Goal: Task Accomplishment & Management: Complete application form

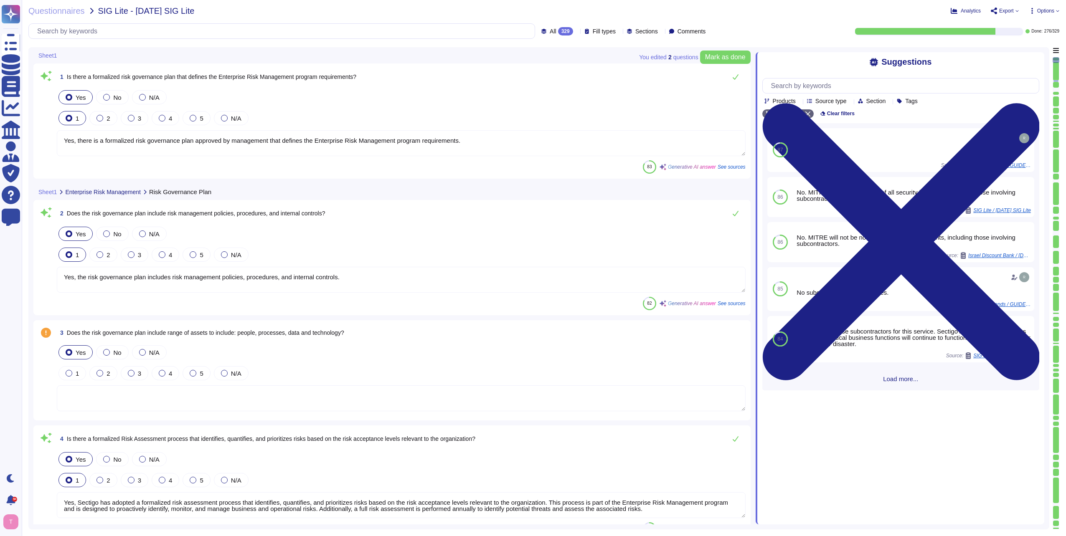
type textarea "Yes, there is a formalized risk governance plan approved by management that def…"
type textarea "Yes, the risk governance plan includes risk management policies, procedures, an…"
type textarea "Yes, Sectigo has adopted a formalized risk assessment process that identifies, …"
type textarea "Yes, Sectigo has a defined process to identify and manage the risk response and…"
type textarea "No, subcontractors do not have access to scoped systems and data or processing …"
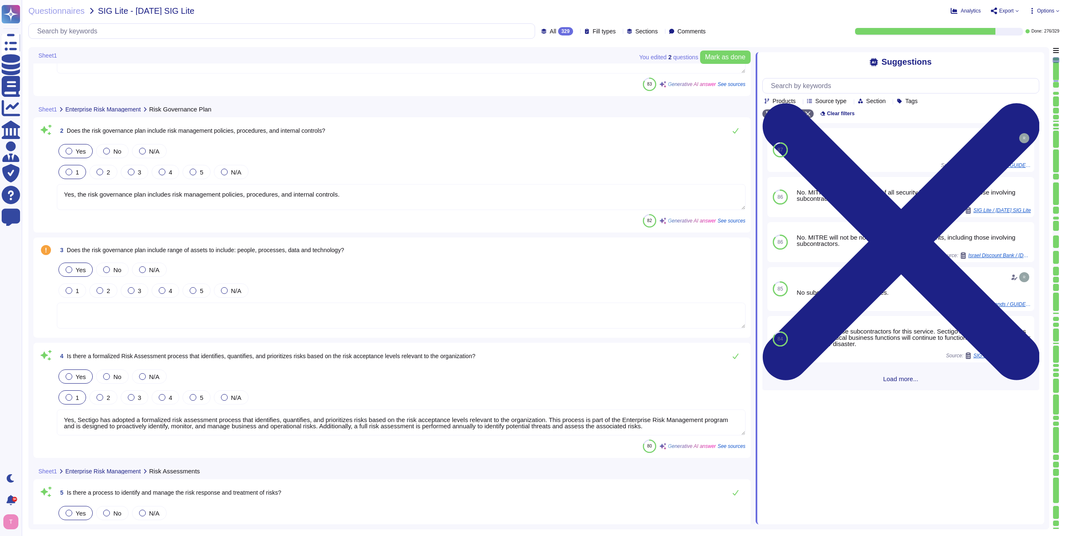
scroll to position [84, 0]
click at [132, 307] on textarea at bounding box center [401, 315] width 689 height 26
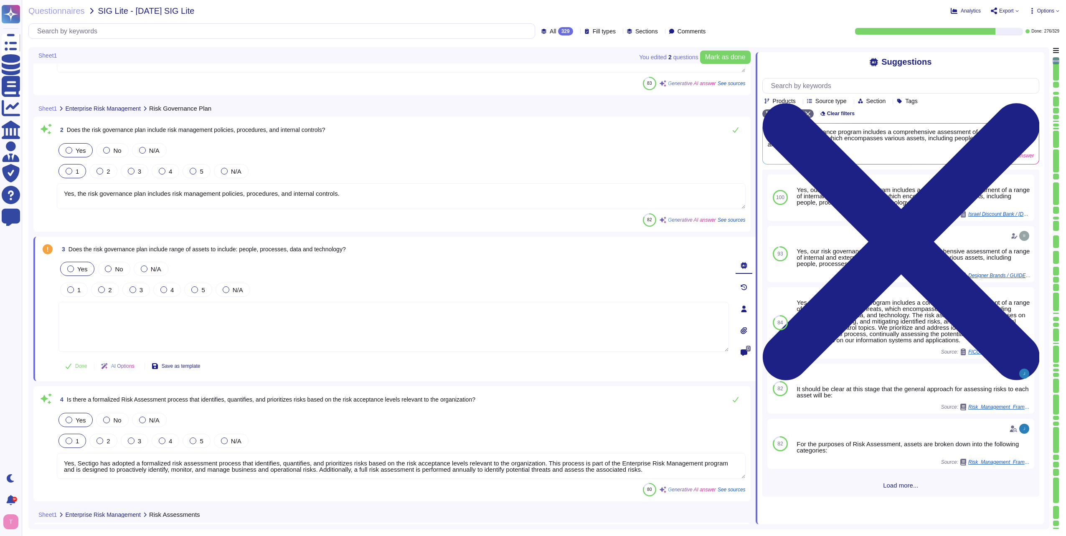
click at [155, 314] on textarea at bounding box center [393, 327] width 671 height 50
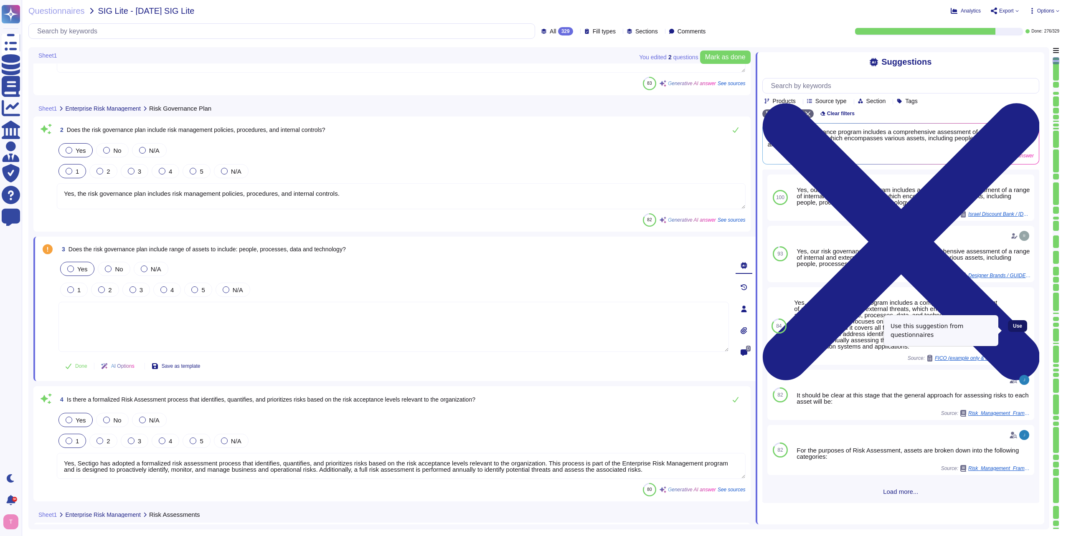
click at [1013, 329] on span "Use" at bounding box center [1017, 326] width 9 height 5
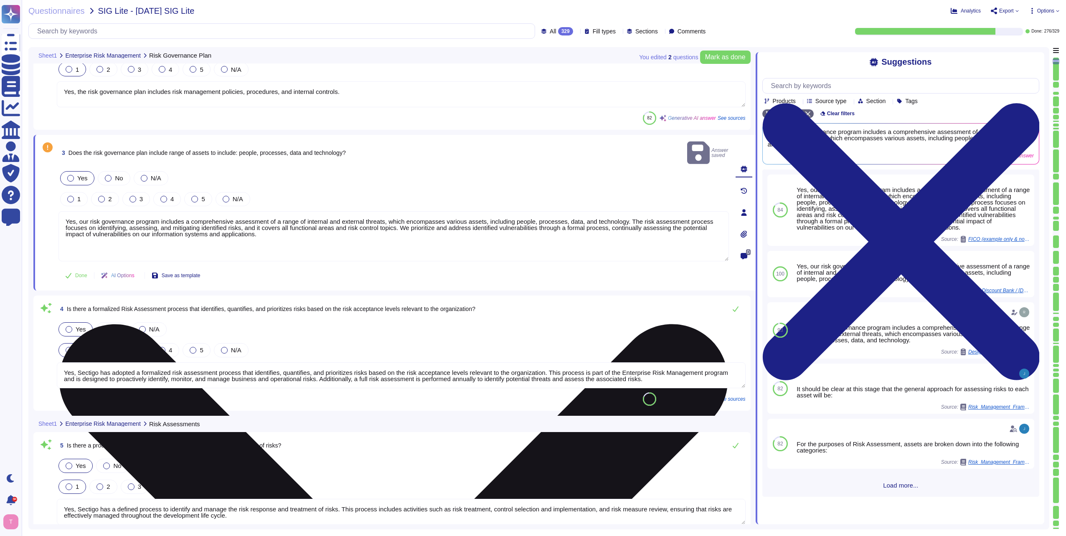
type textarea "Yes, there is a documented third-party risk management program in place. This p…"
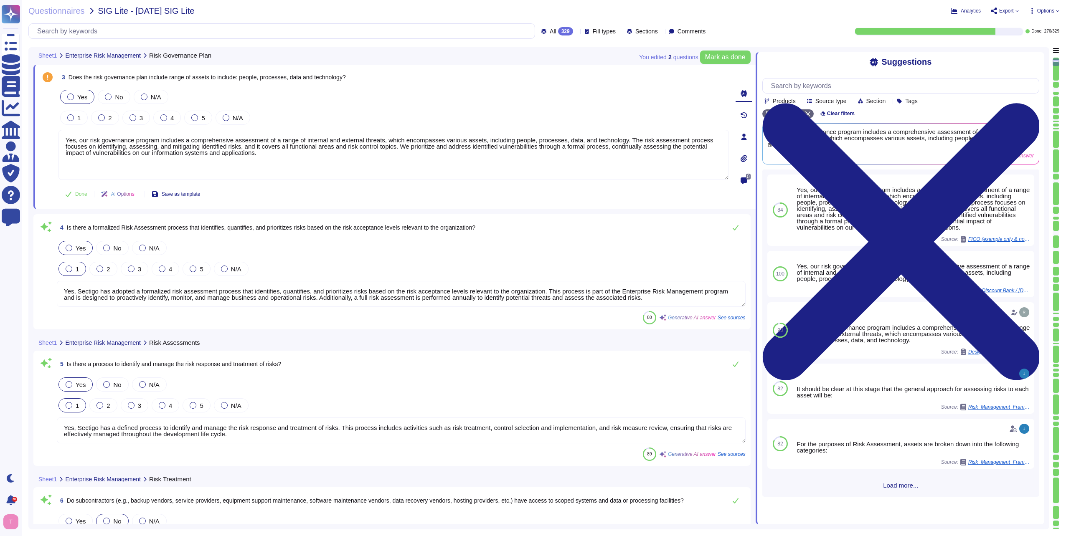
scroll to position [1, 0]
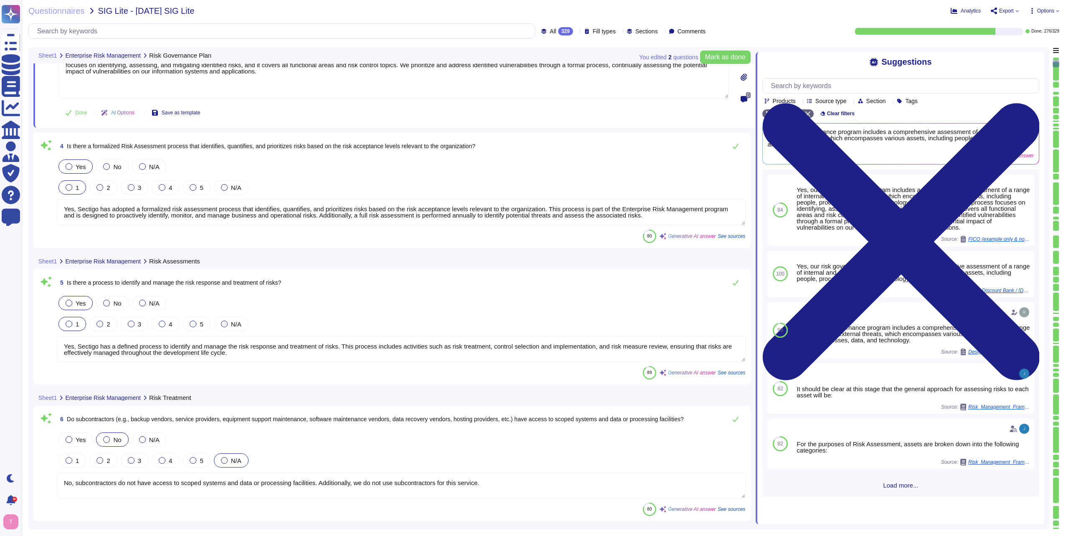
type textarea "No subcontractors."
type textarea "Yes, the third-party risk management program requires Confidentiality and/or No…"
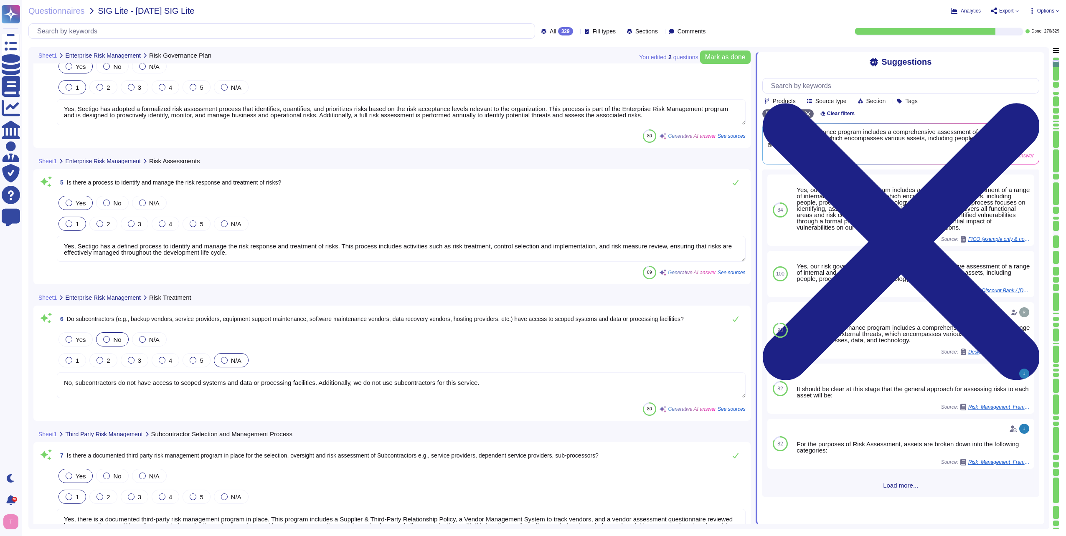
scroll to position [460, 0]
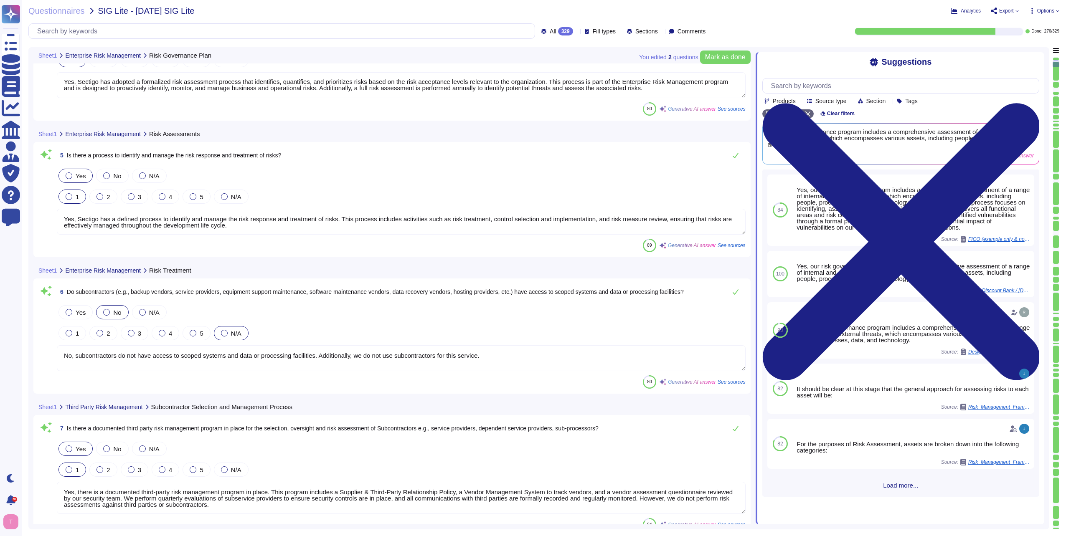
click at [275, 228] on textarea "Yes, Sectigo has a defined process to identify and manage the risk response and…" at bounding box center [401, 222] width 689 height 26
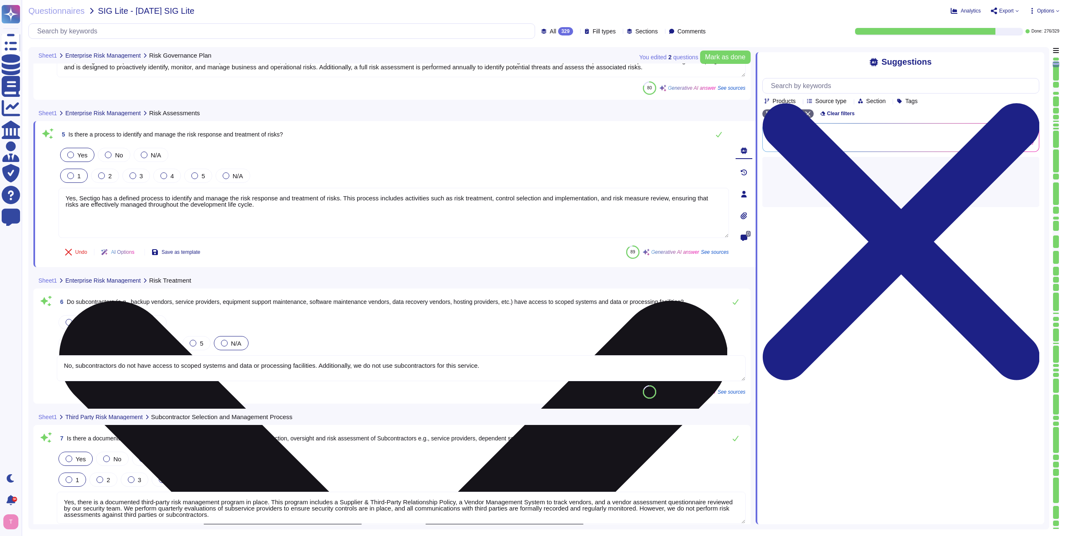
click at [297, 208] on textarea "Yes, Sectigo has a defined process to identify and manage the risk response and…" at bounding box center [393, 213] width 671 height 50
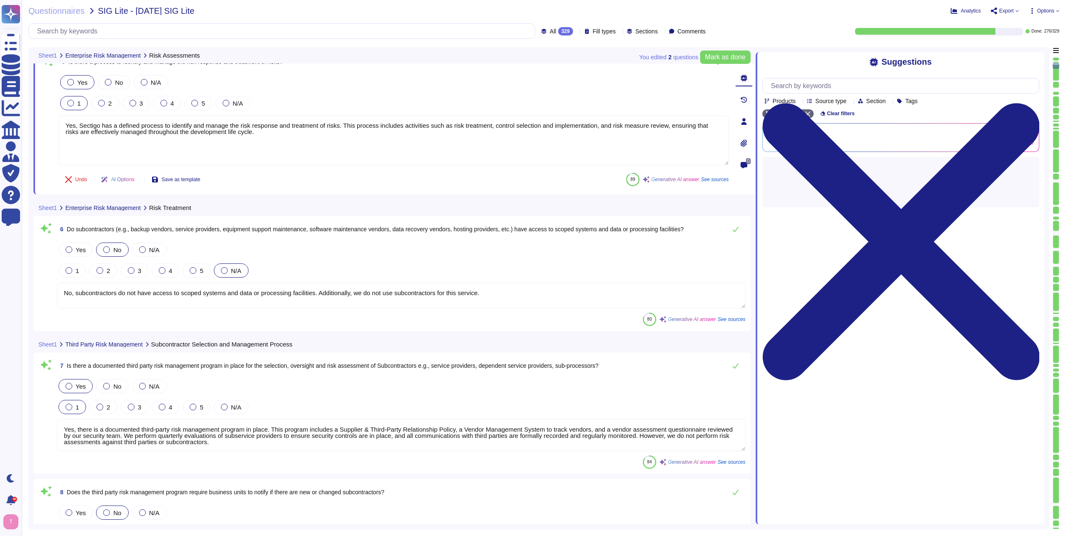
type textarea "No. MITRE will not be notified of all security incidents, including those invol…"
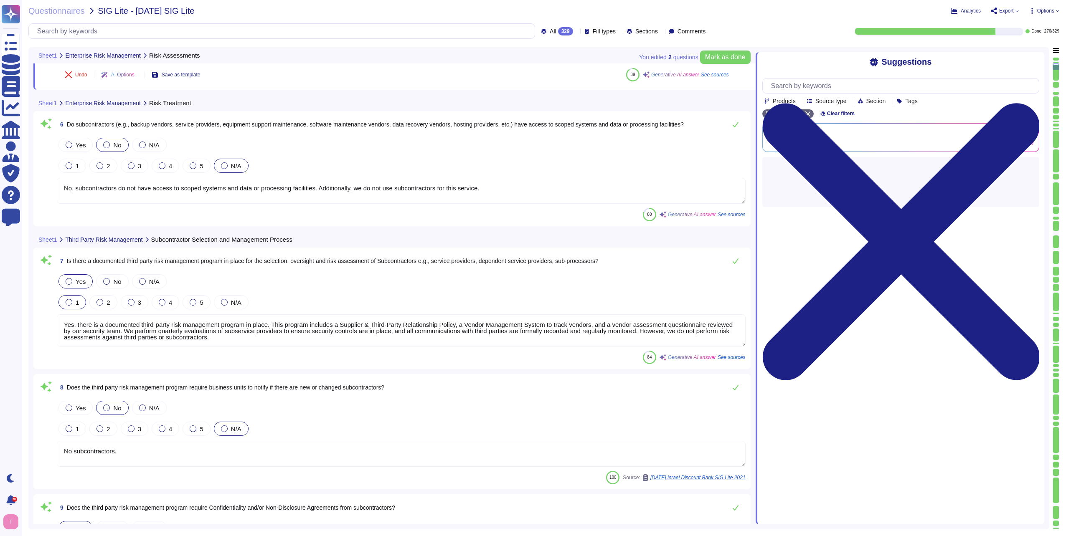
scroll to position [627, 0]
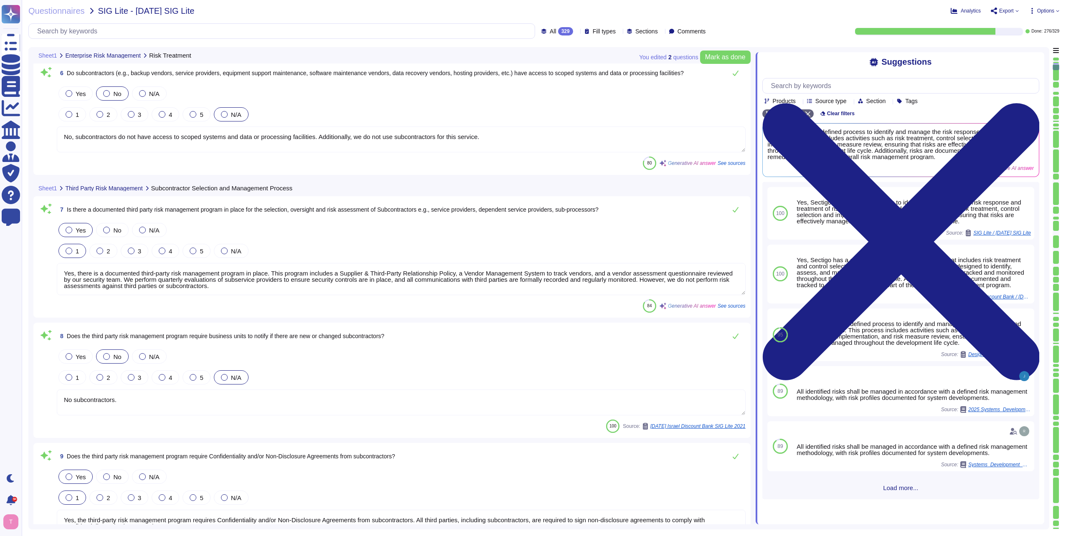
type textarea "Yes, the third party risk management program requires background checks to be p…"
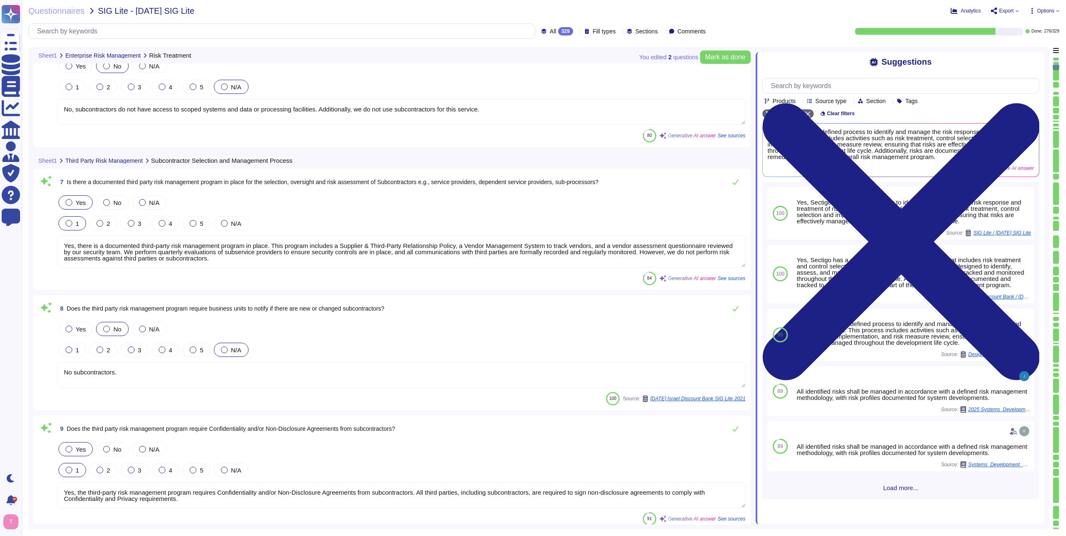
scroll to position [710, 0]
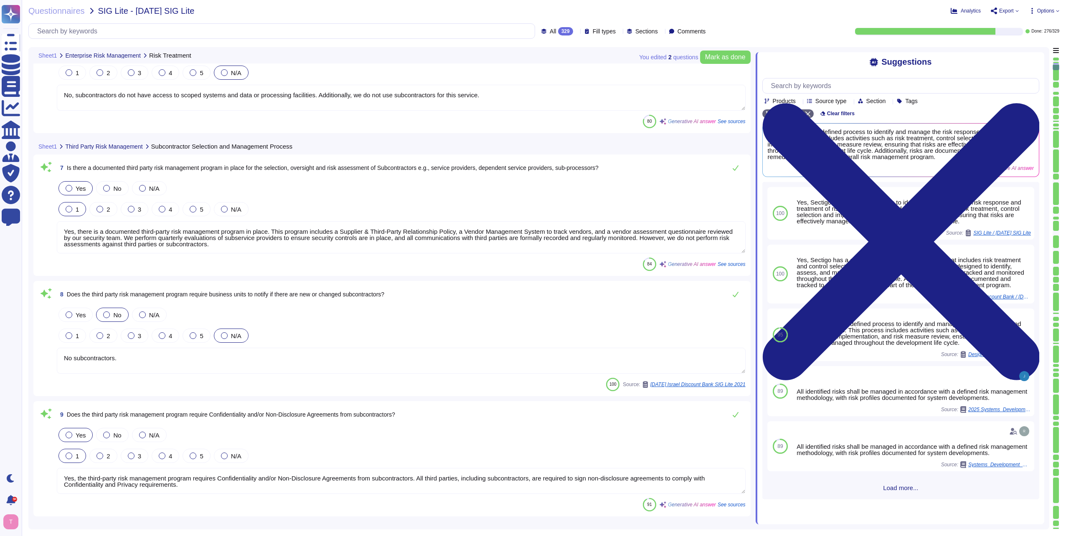
click at [229, 244] on textarea "Yes, there is a documented third-party risk management program in place. This p…" at bounding box center [401, 237] width 689 height 32
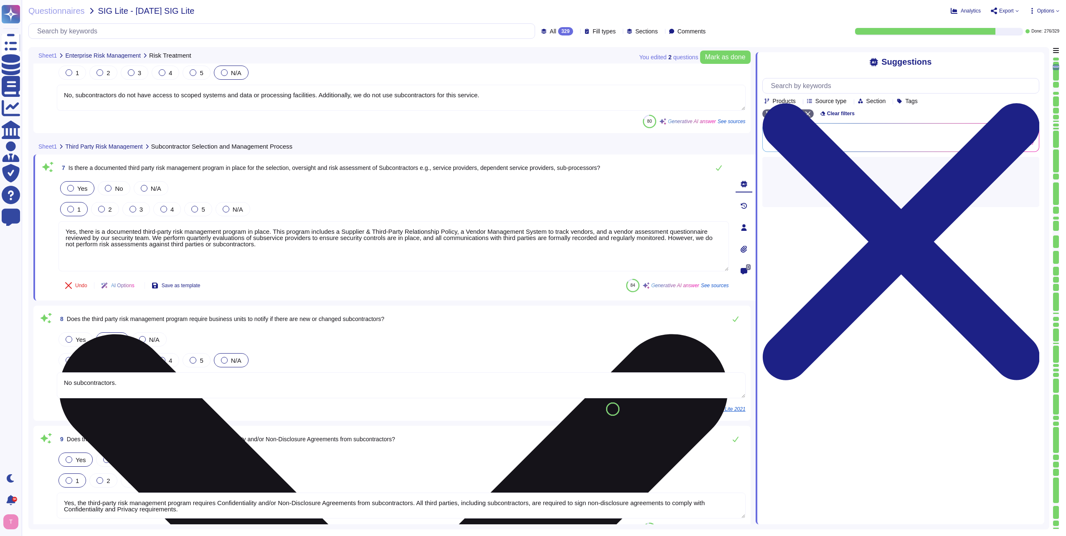
click at [290, 246] on textarea "Yes, there is a documented third-party risk management program in place. This p…" at bounding box center [393, 246] width 671 height 50
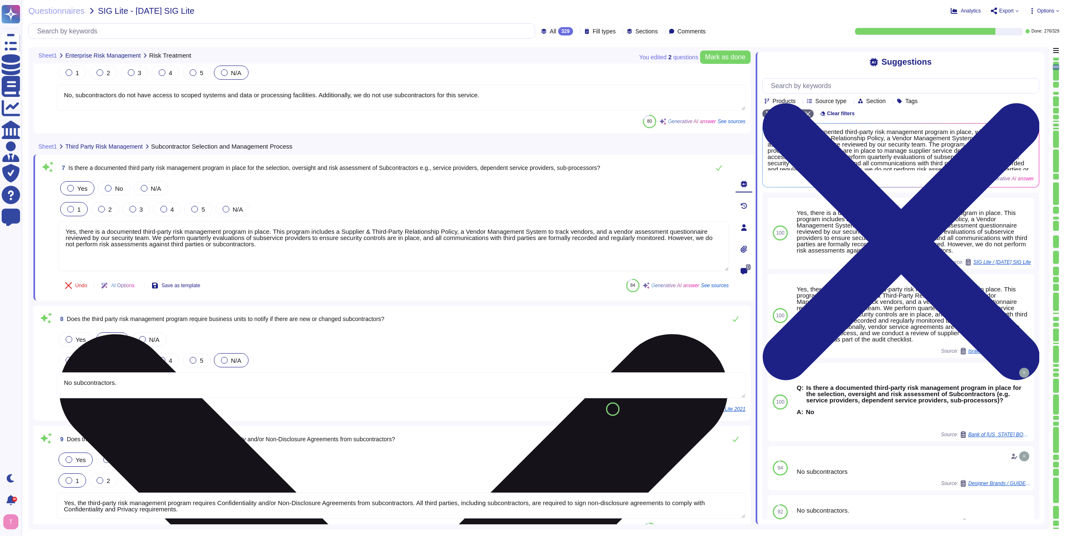
drag, startPoint x: 268, startPoint y: 230, endPoint x: 271, endPoint y: 244, distance: 14.4
click at [271, 244] on textarea "Yes, there is a documented third-party risk management program in place. This p…" at bounding box center [393, 246] width 671 height 50
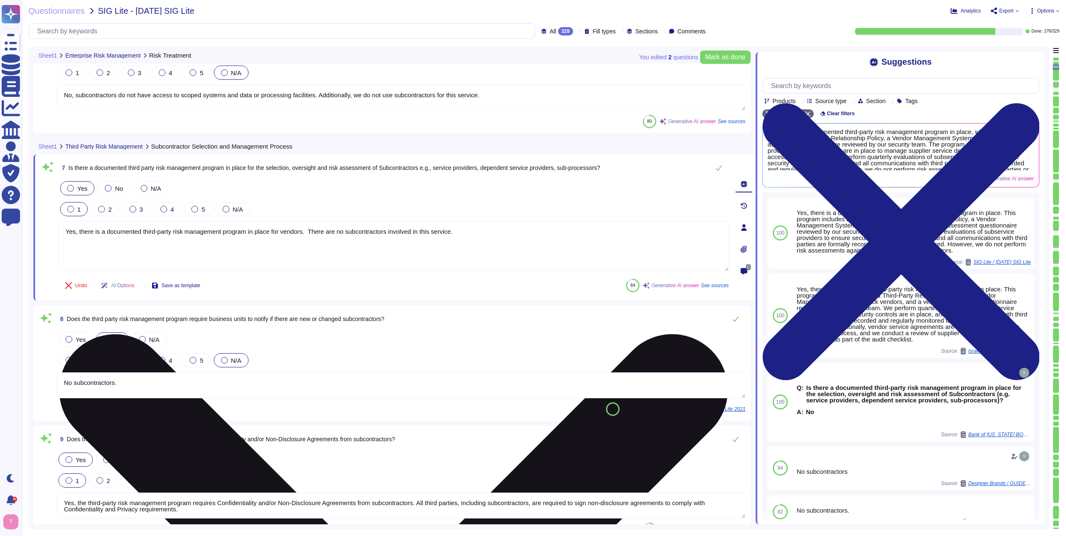
click at [80, 231] on textarea "Yes, there is a documented third-party risk management program in place for ven…" at bounding box center [393, 246] width 671 height 50
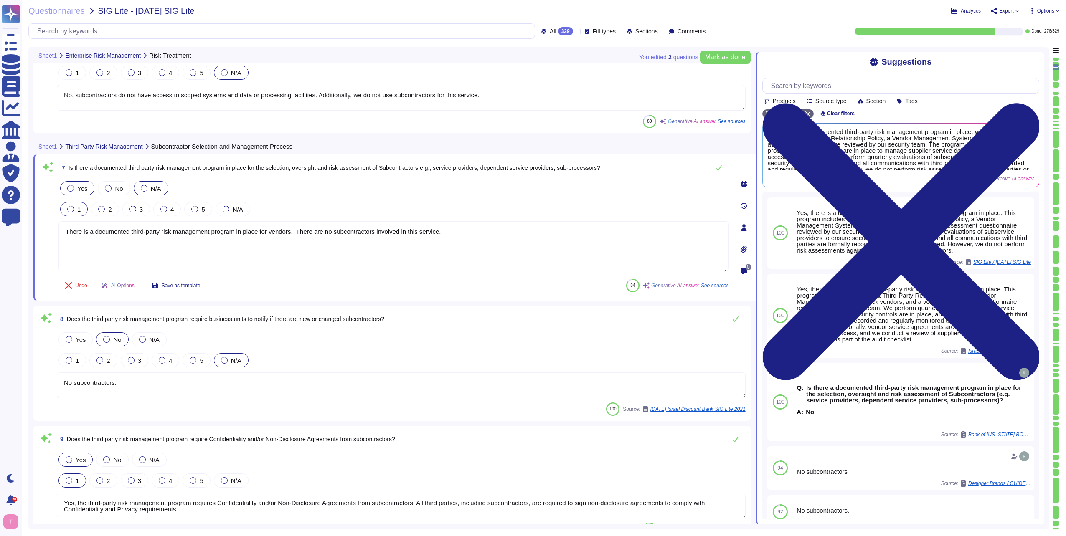
click at [144, 188] on div at bounding box center [144, 188] width 7 height 7
type textarea "There is a documented third-party risk management program in place for vendors.…"
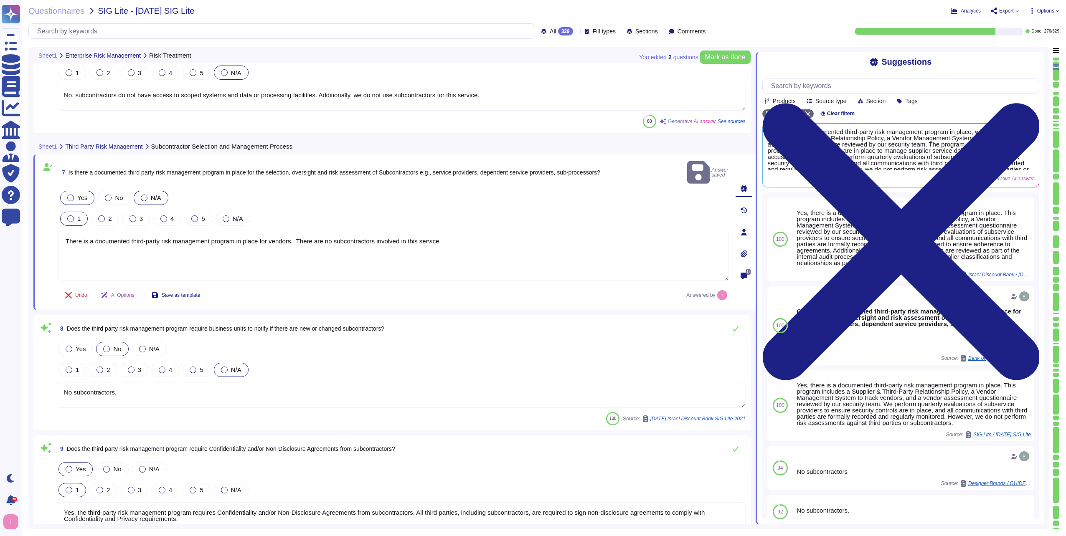
click at [144, 195] on div at bounding box center [144, 198] width 7 height 7
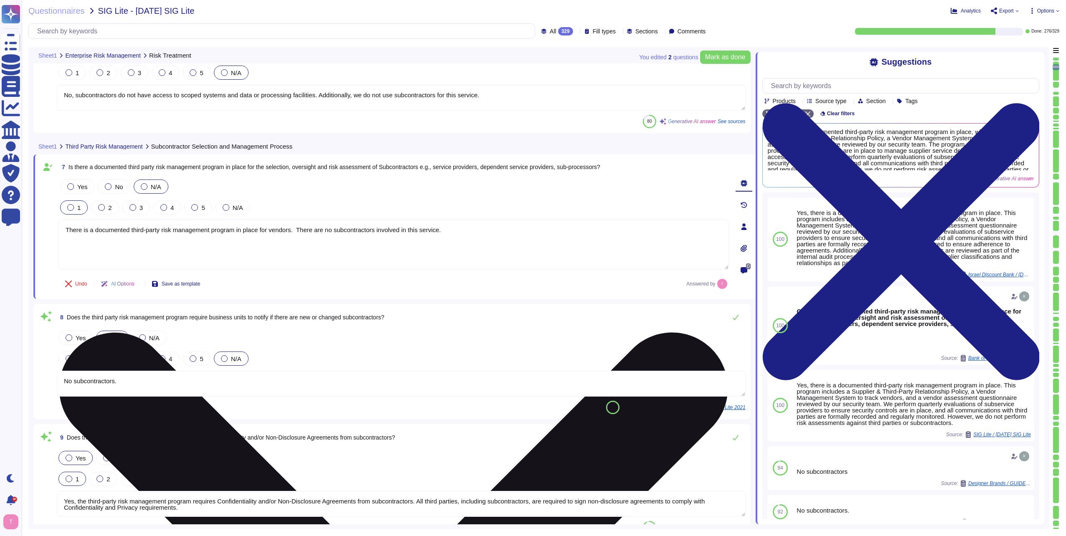
scroll to position [752, 0]
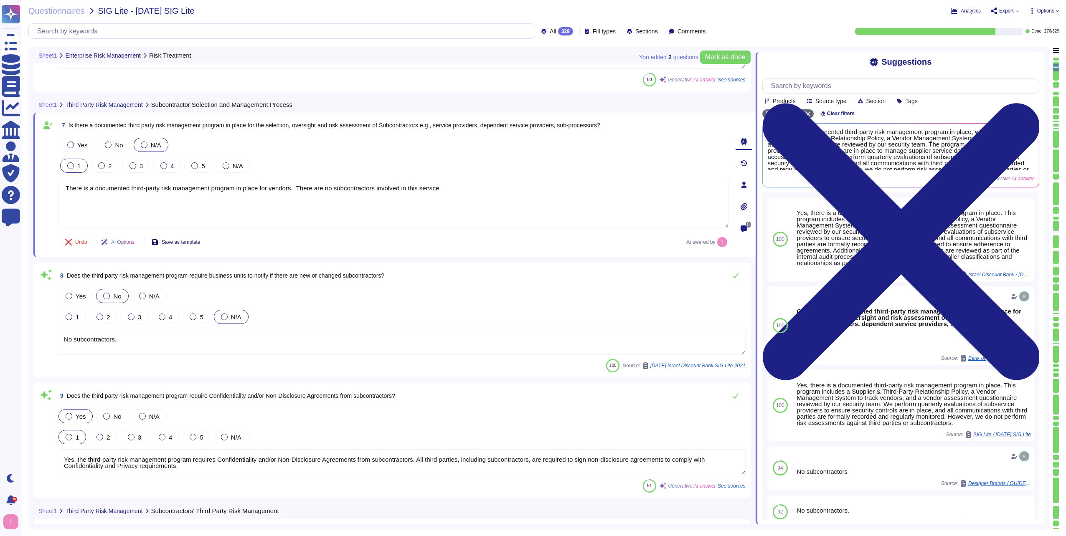
click at [192, 241] on span "Save as template" at bounding box center [181, 242] width 39 height 5
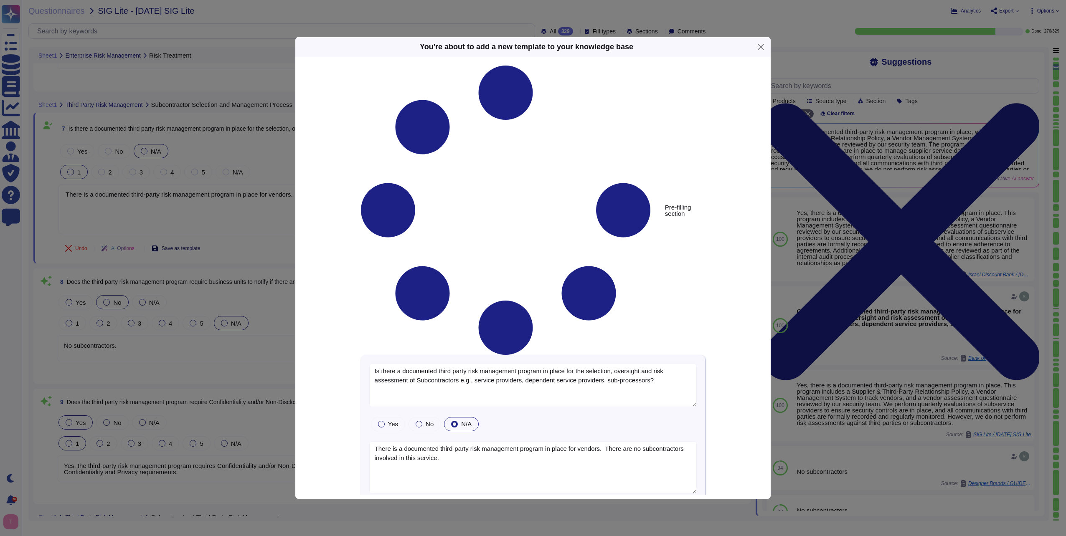
type textarea "Is there a documented third party risk management program in place for the sele…"
type textarea "There is a documented third-party risk management program in place for vendors.…"
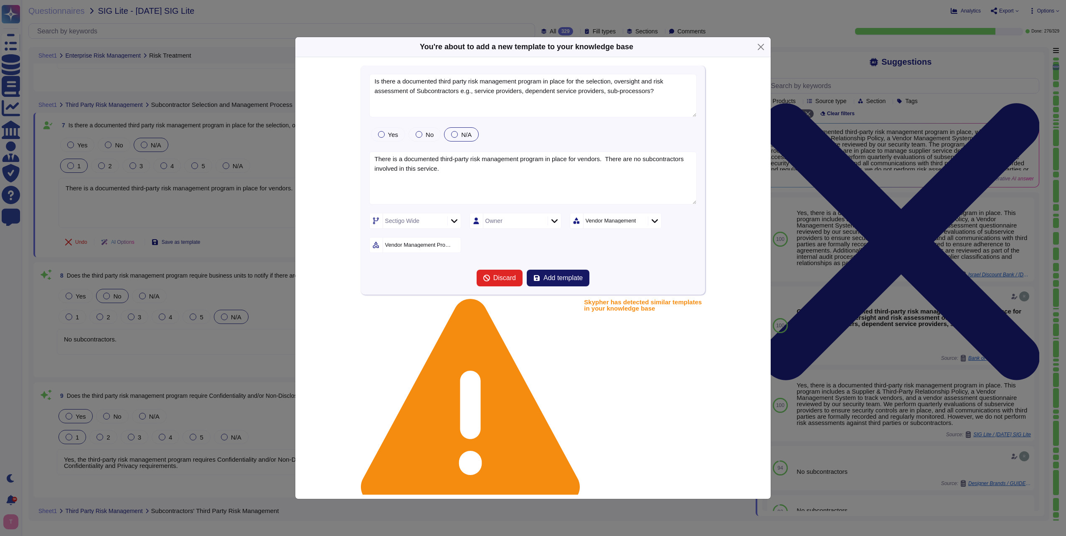
click at [556, 282] on span "Add template" at bounding box center [563, 278] width 39 height 7
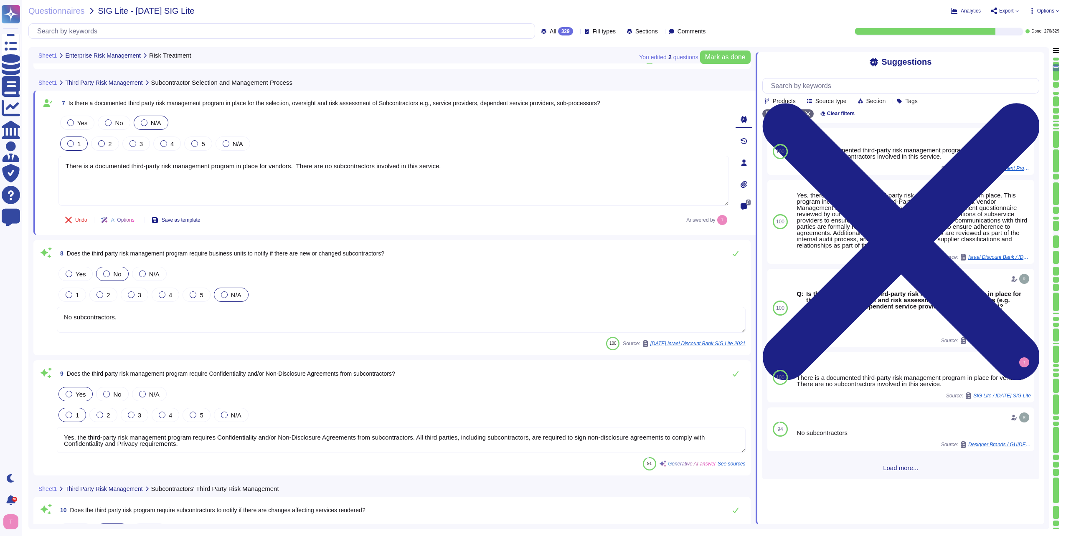
scroll to position [794, 0]
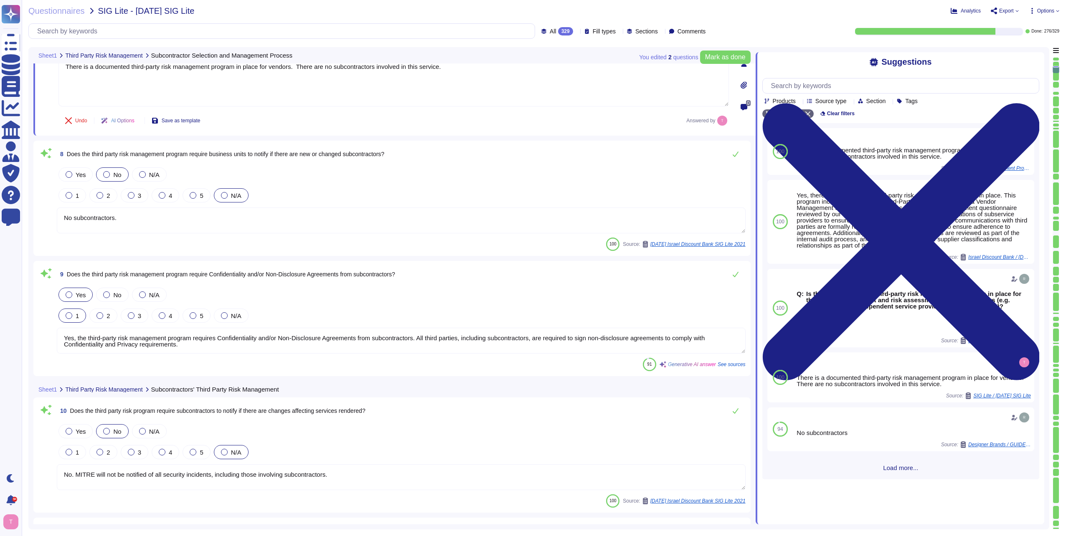
type textarea "Yes, there is a non-disclosure agreement (NDA) in place with all third parties,…"
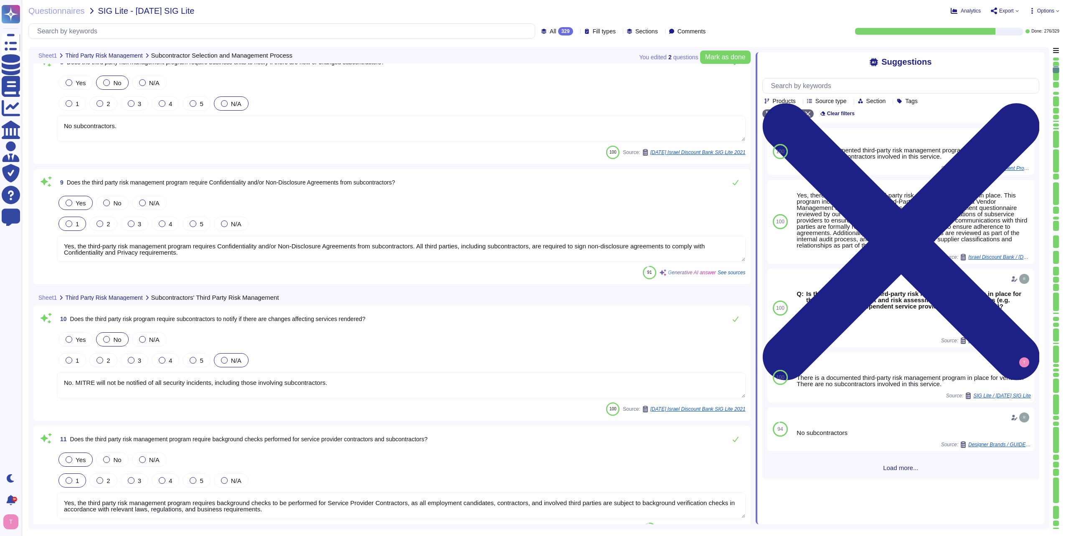
scroll to position [961, 0]
type textarea "Yes, contracts with all subcontractors include Non-Disclosure/Confidentiality A…"
click at [142, 201] on div at bounding box center [142, 202] width 7 height 7
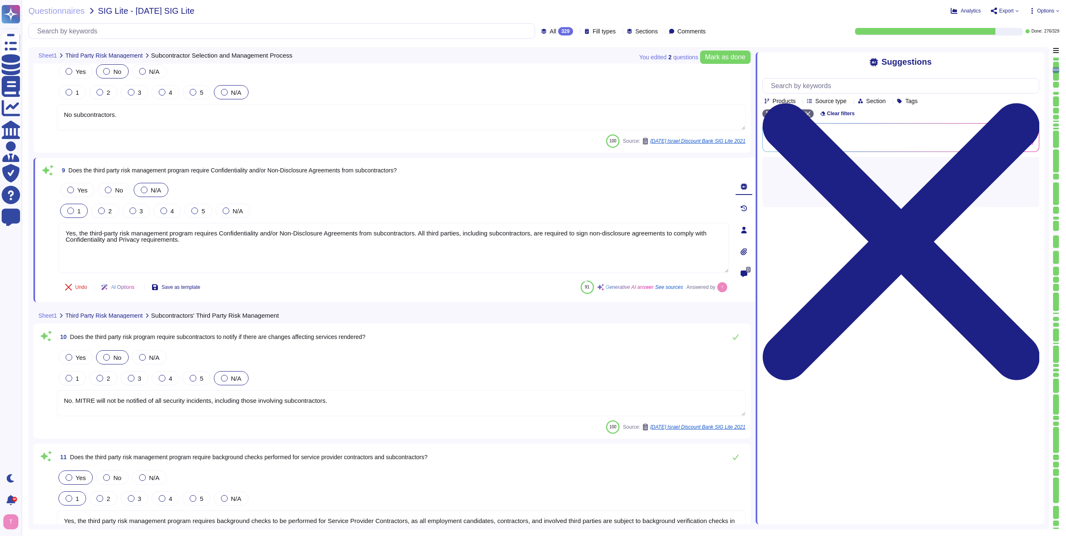
drag, startPoint x: 224, startPoint y: 242, endPoint x: 56, endPoint y: 221, distance: 168.4
click at [56, 221] on div "9 Does the third party risk management program require Confidentiality and/or N…" at bounding box center [384, 230] width 689 height 135
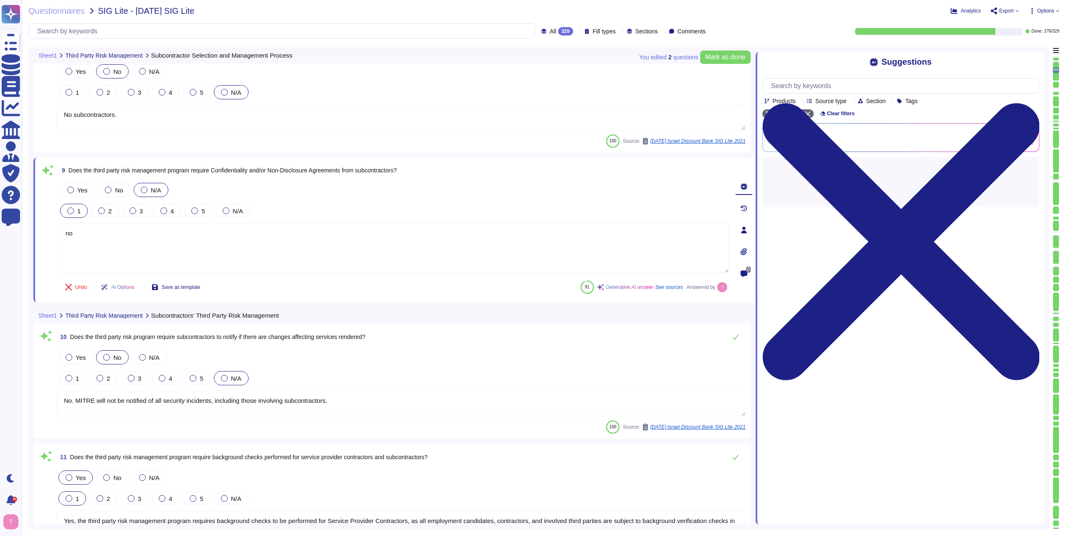
type textarea "n"
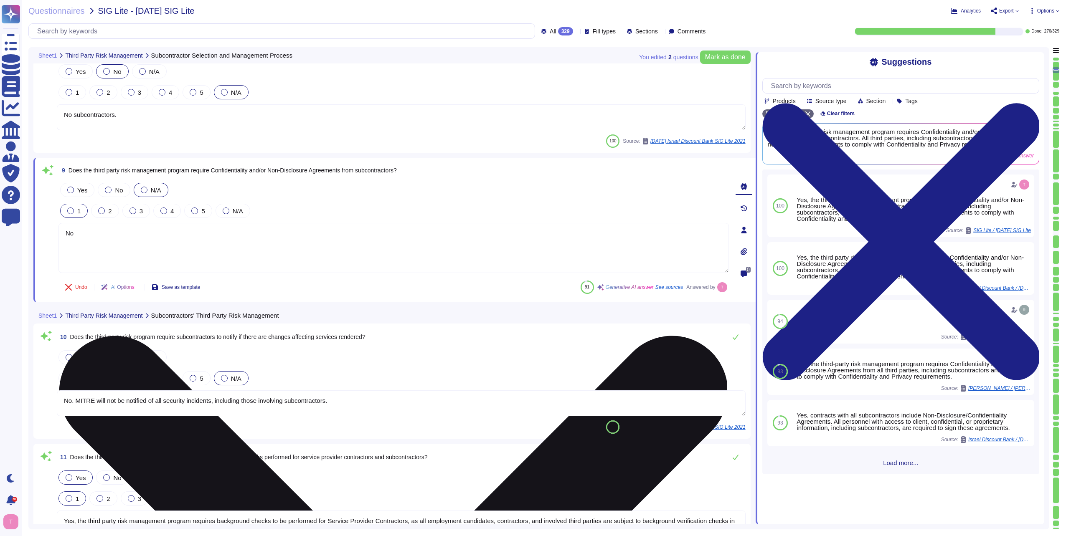
type textarea "N"
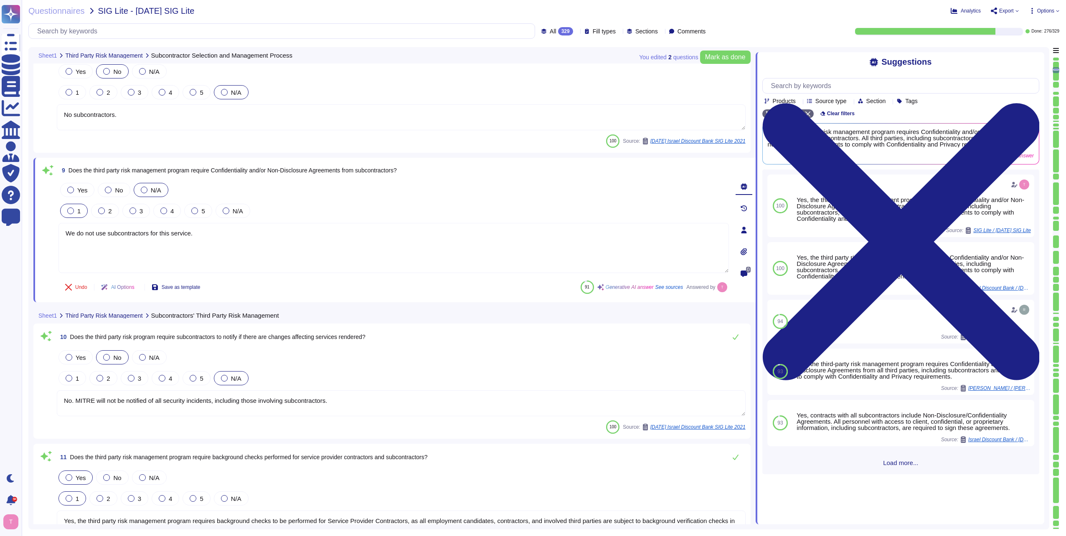
drag, startPoint x: 224, startPoint y: 232, endPoint x: -2, endPoint y: 226, distance: 226.1
click at [0, 226] on html "Questionnaires Knowledge Base Documents Analytics CAIQ / SIG Admin Trust Center…" at bounding box center [533, 268] width 1066 height 536
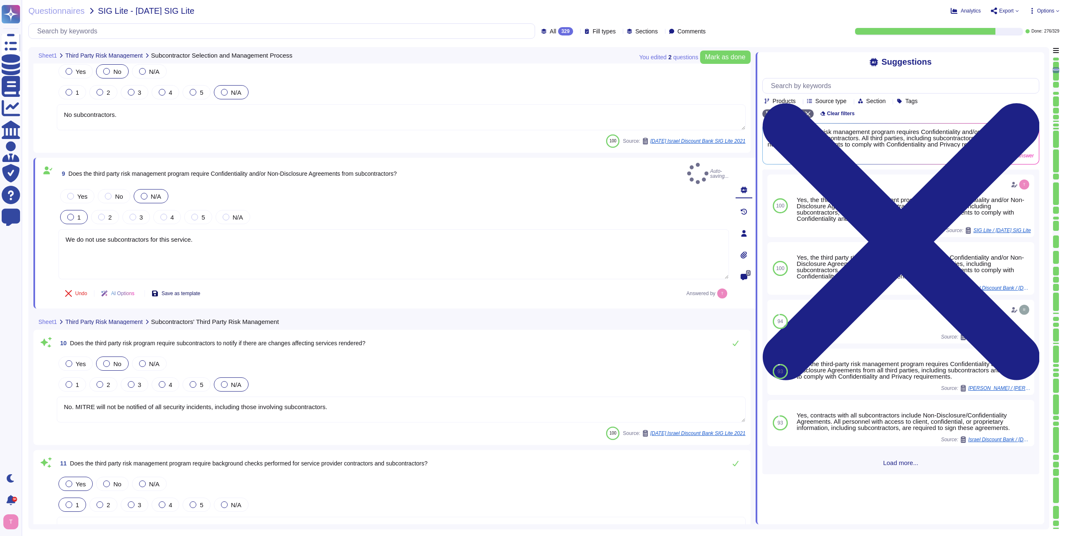
type textarea "We do not use subcontractors for this service."
click at [172, 291] on span "Save as template" at bounding box center [181, 293] width 39 height 5
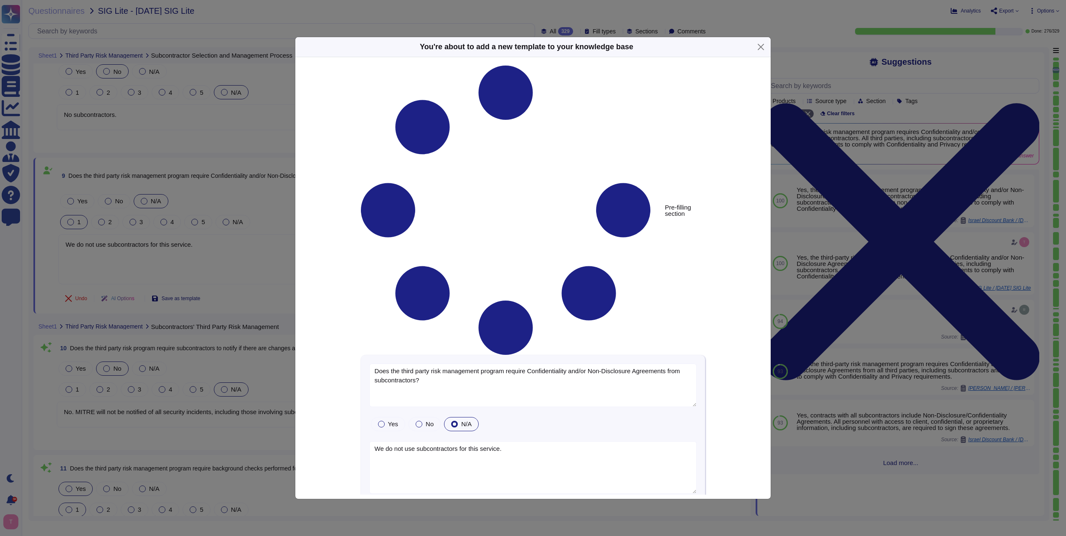
type textarea "Does the third party risk management program require Confidentiality and/or Non…"
type textarea "We do not use subcontractors for this service."
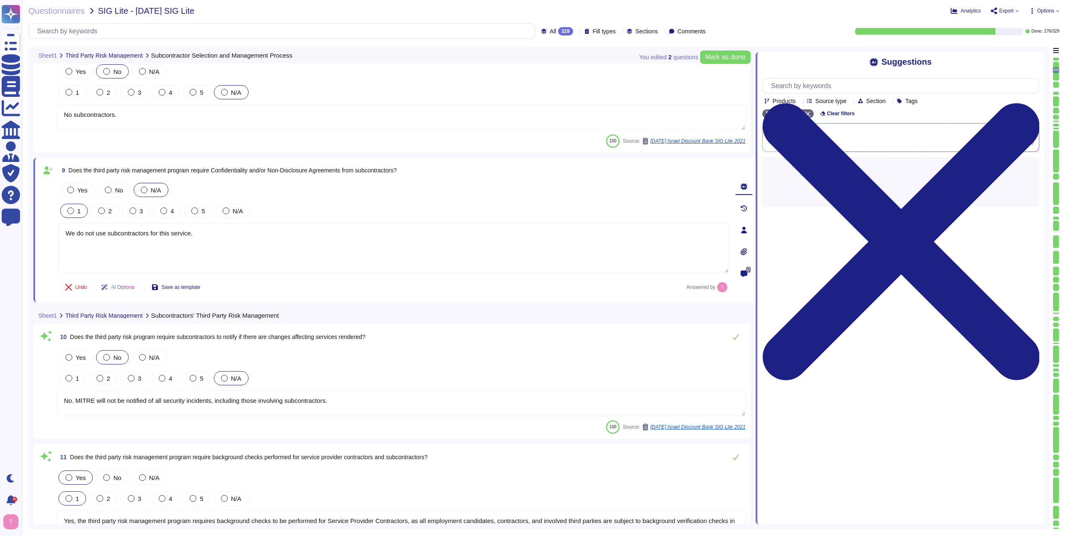
type textarea "Yes, contracts with all subcontractors include Non-Disclosure/Confidentiality A…"
drag, startPoint x: 142, startPoint y: 111, endPoint x: 41, endPoint y: 101, distance: 102.4
click at [41, 101] on div "8 Does the third party risk management program require business units to notify…" at bounding box center [391, 95] width 707 height 105
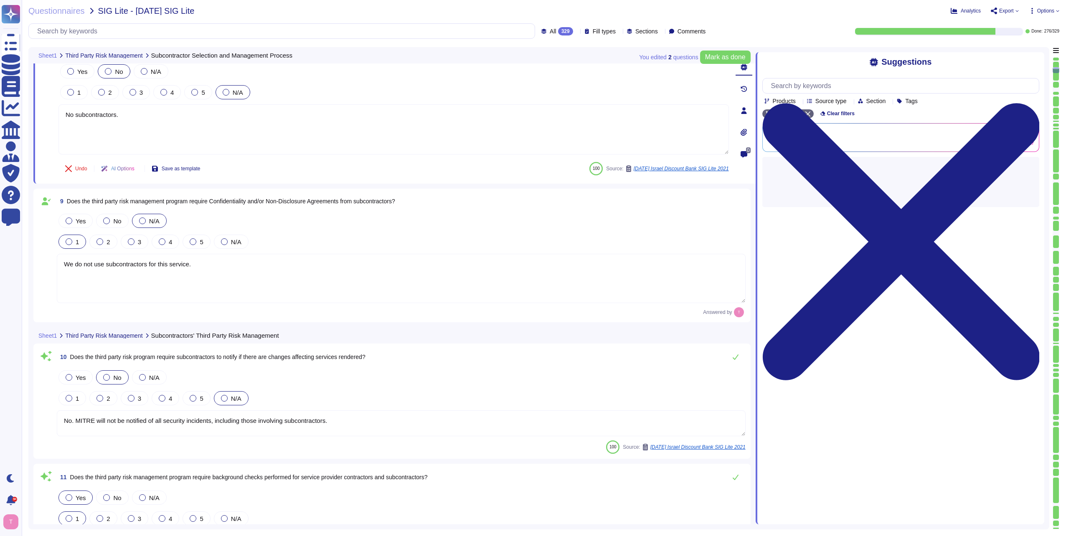
paste textarea "We do not use subcontractors for this service"
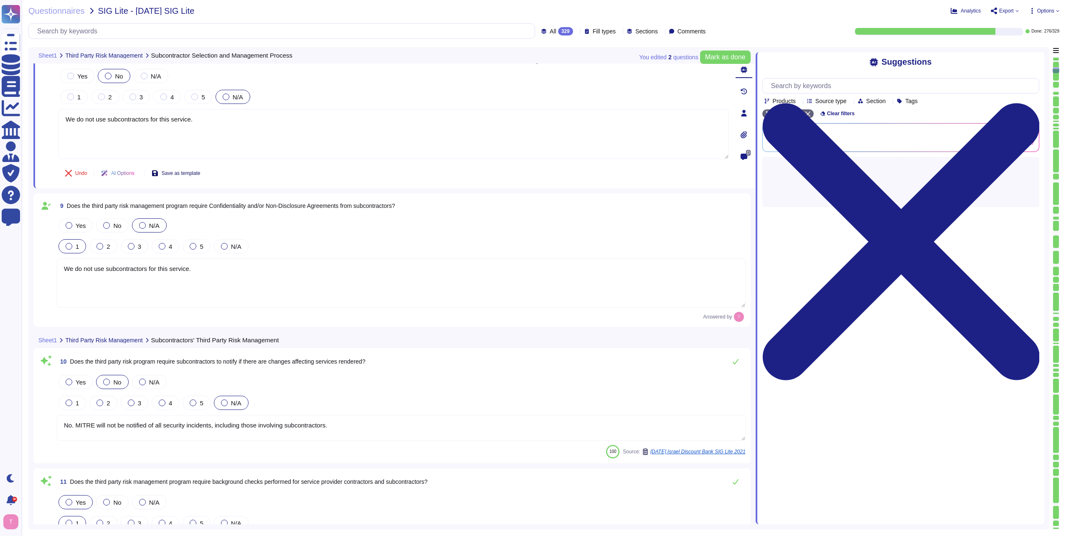
type textarea "We do not use subcontractors for this service."
click at [182, 171] on span "Save as template" at bounding box center [181, 173] width 39 height 5
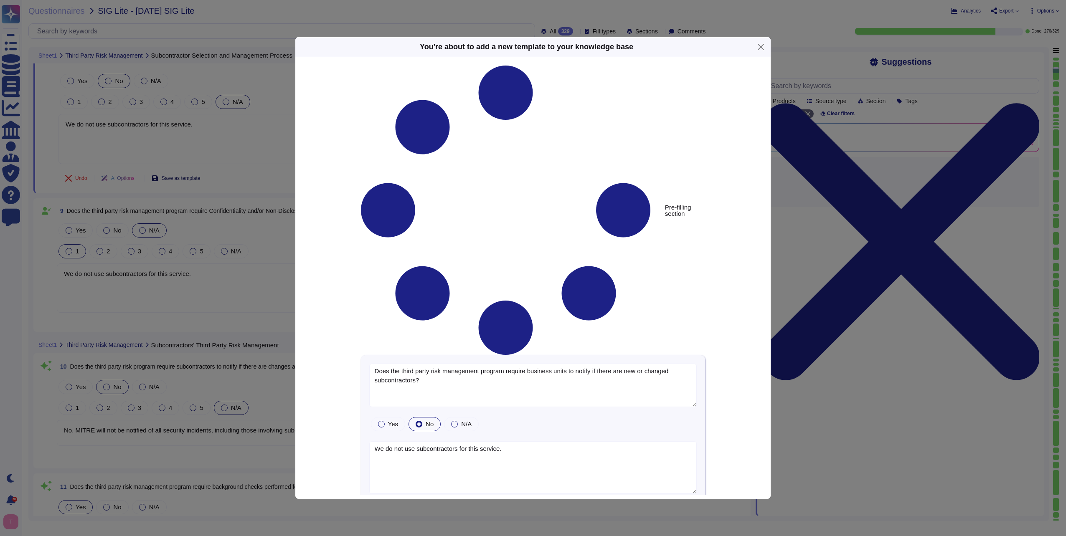
type textarea "Does the third party risk management program require business units to notify i…"
type textarea "We do not use subcontractors for this service."
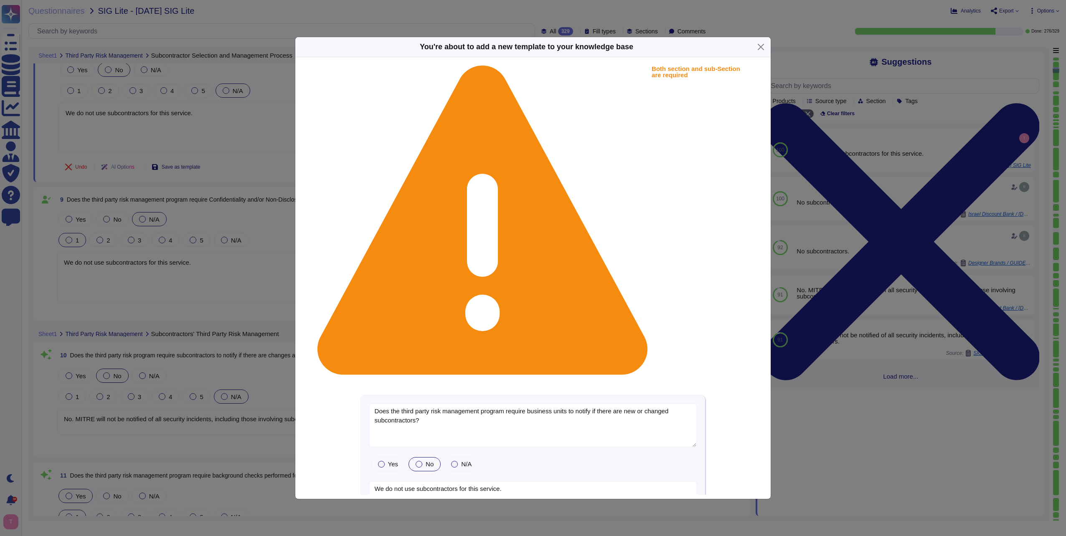
click at [0, 0] on input "checkbox" at bounding box center [0, 0] width 0 height 0
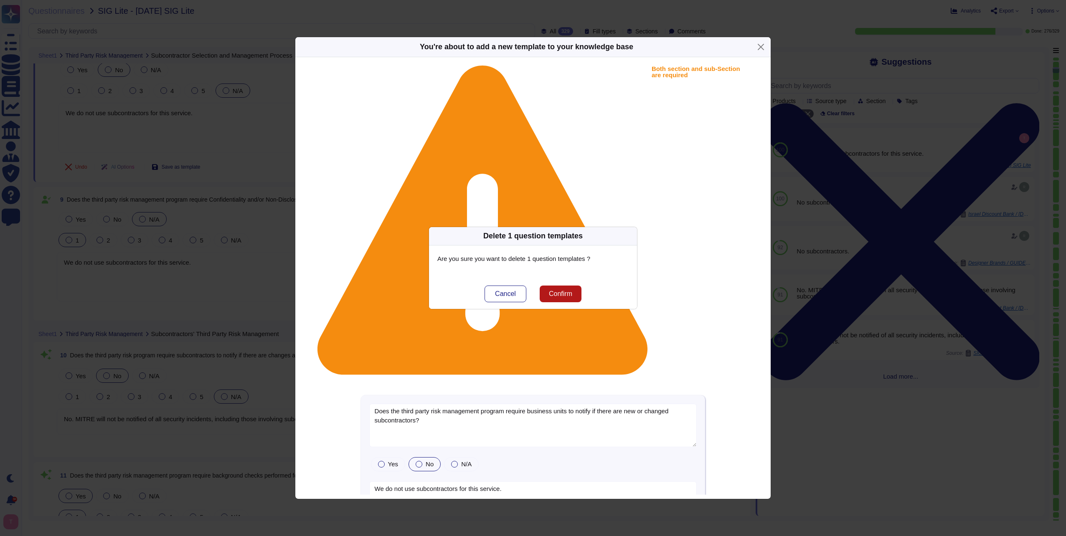
click at [562, 292] on span "Confirm" at bounding box center [560, 294] width 23 height 7
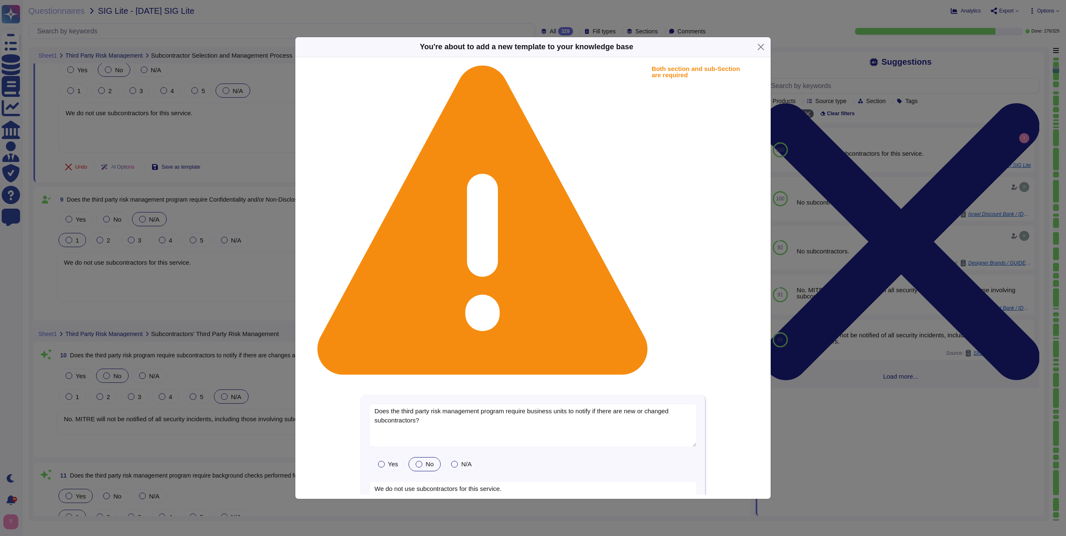
click at [0, 0] on input "checkbox" at bounding box center [0, 0] width 0 height 0
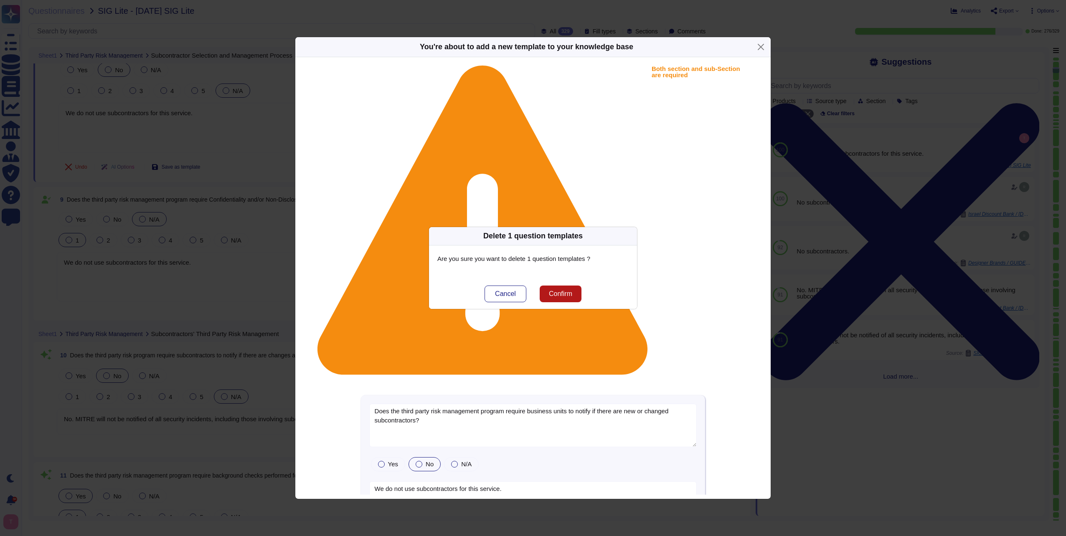
click at [567, 291] on span "Confirm" at bounding box center [560, 294] width 23 height 7
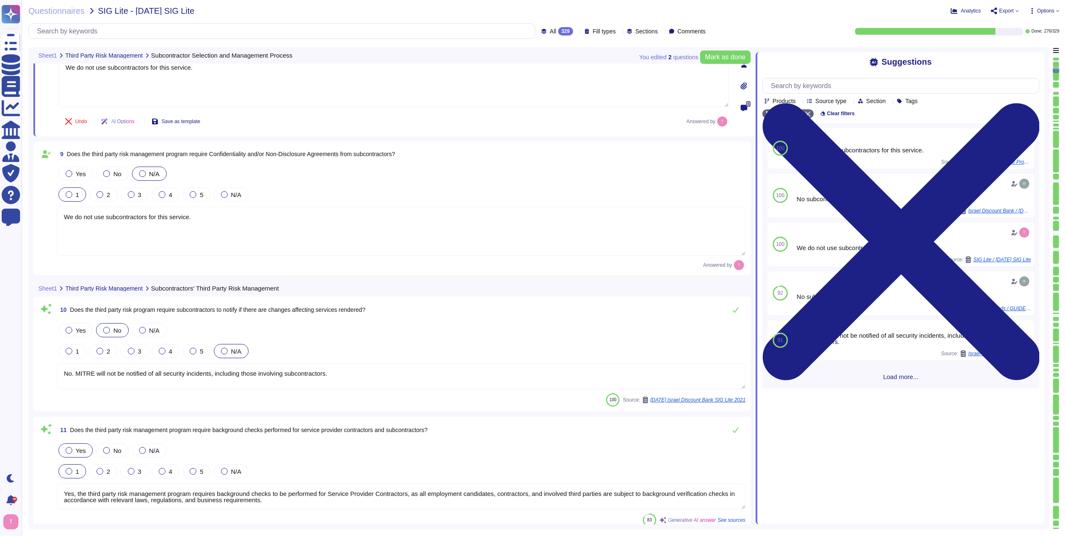
type textarea "Yes, contracts with all subcontractors include Non-Disclosure/Confidentiality A…"
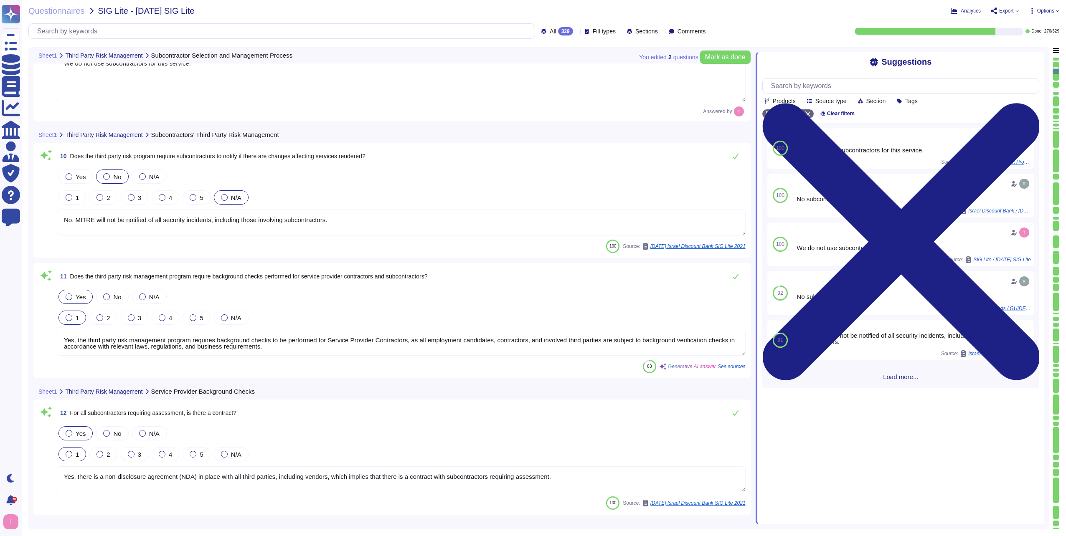
type textarea "Lo Ipsumdo, si amet consectetur adipisc elitsedd ei tempori utl etdoloremagn al…"
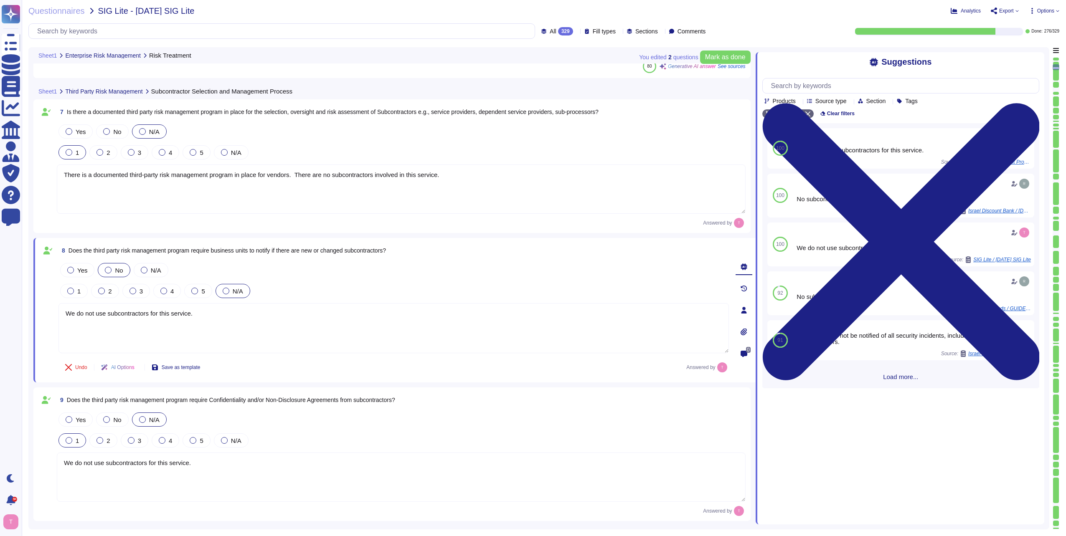
scroll to position [740, 0]
type textarea "No, subcontractors do not have access to scoped systems and data or processing …"
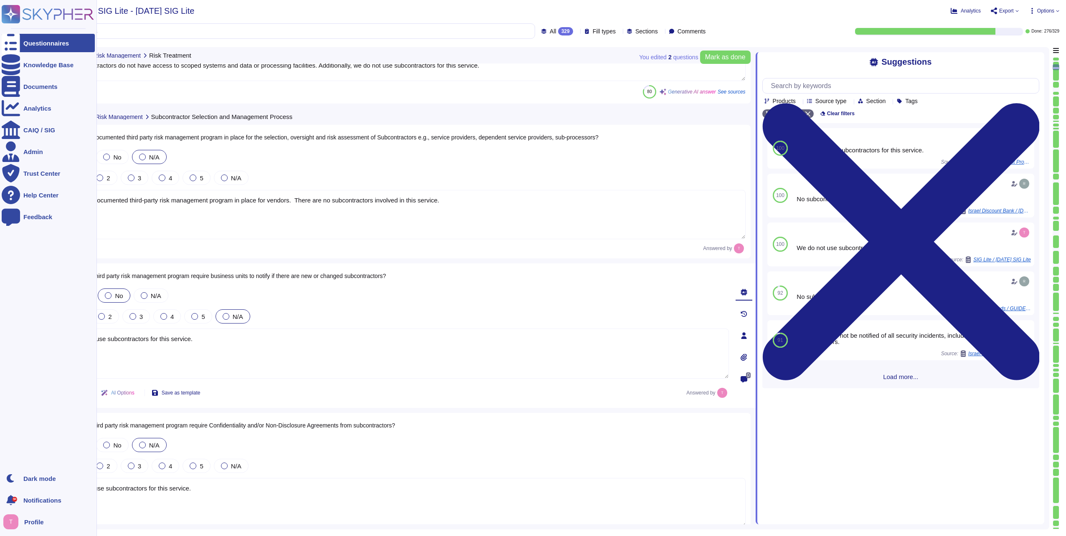
drag, startPoint x: 222, startPoint y: 338, endPoint x: 13, endPoint y: 348, distance: 209.6
click at [13, 348] on div "Questionnaires Knowledge Base Documents Analytics CAIQ / SIG Admin Trust Center…" at bounding box center [533, 268] width 1066 height 536
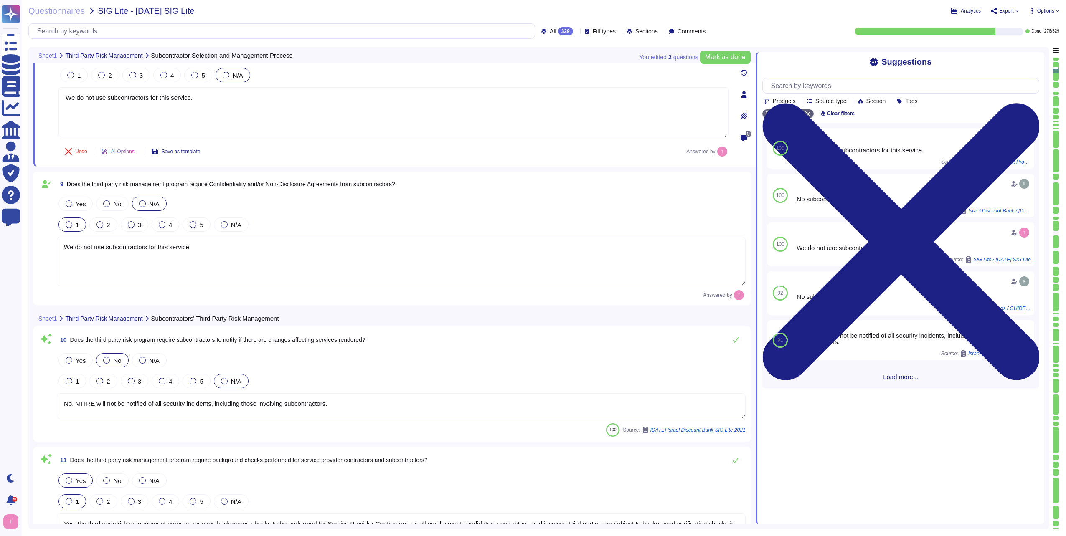
type textarea "Yes, there is a non-disclosure agreement (NDA) in place with all third parties,…"
type textarea "Yes, contracts with all subcontractors include Non-Disclosure/Confidentiality A…"
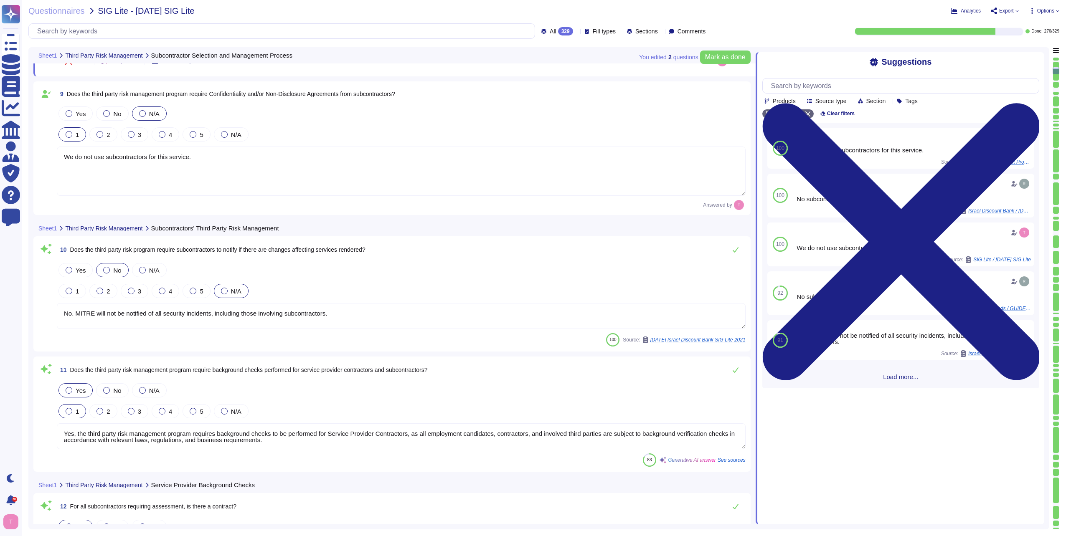
scroll to position [1074, 0]
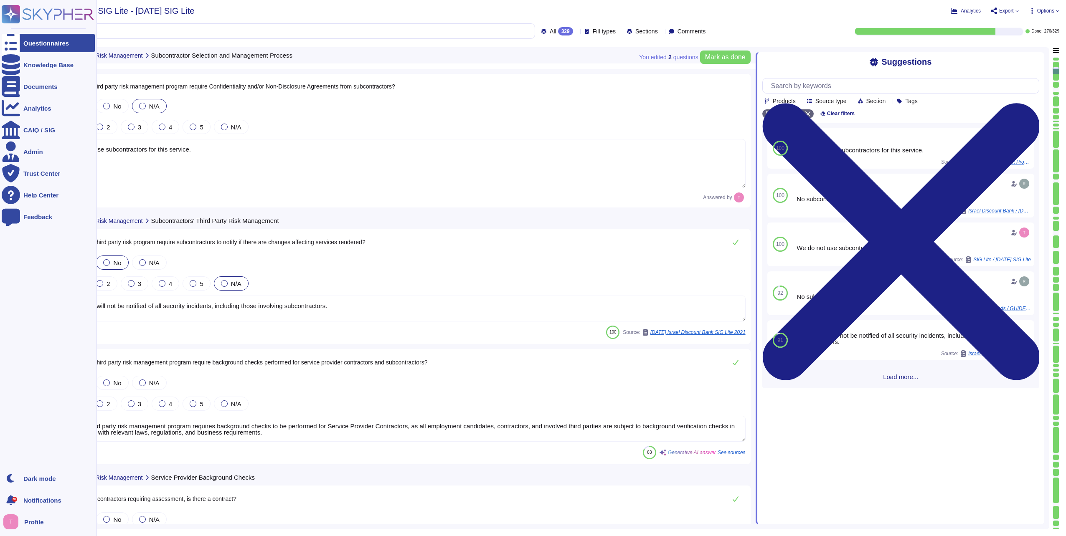
drag, startPoint x: 355, startPoint y: 311, endPoint x: 15, endPoint y: 320, distance: 340.2
click at [15, 320] on div "Questionnaires Knowledge Base Documents Analytics CAIQ / SIG Admin Trust Center…" at bounding box center [533, 268] width 1066 height 536
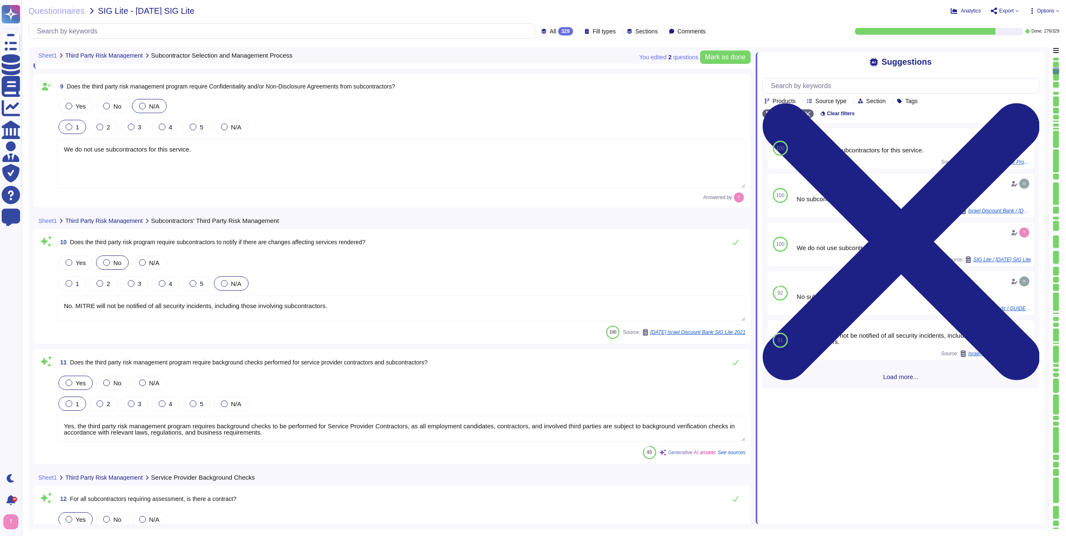
drag, startPoint x: 364, startPoint y: 309, endPoint x: 63, endPoint y: 308, distance: 301.2
click at [63, 308] on textarea "No. MITRE will not be notified of all security incidents, including those invol…" at bounding box center [401, 309] width 689 height 26
type textarea "We do not use subcontractors for this service."
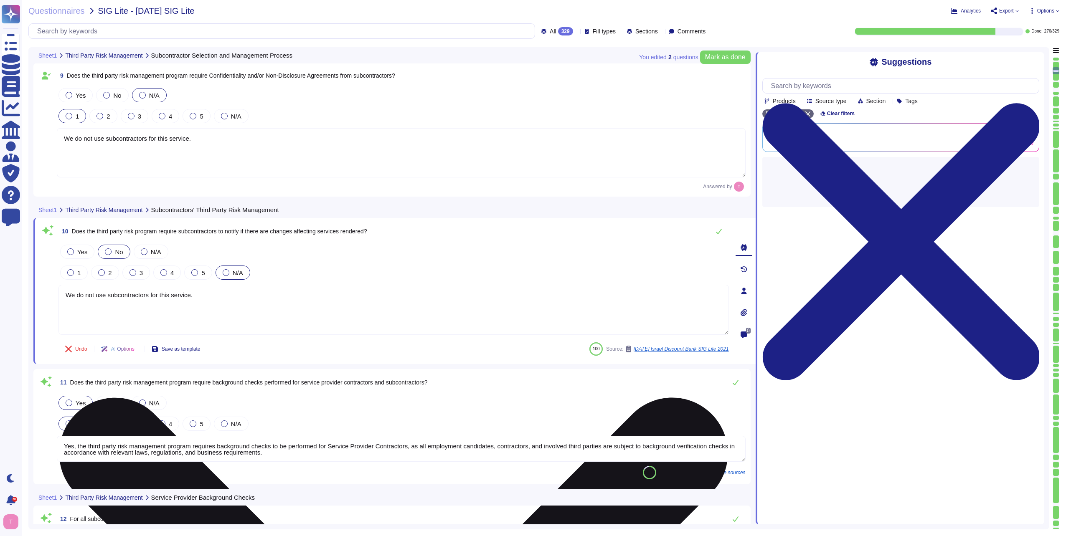
type textarea "Yes, contracts with all subcontractors include Non-Disclosure/Confidentiality A…"
paste textarea "We do not use subcontractors for this service."
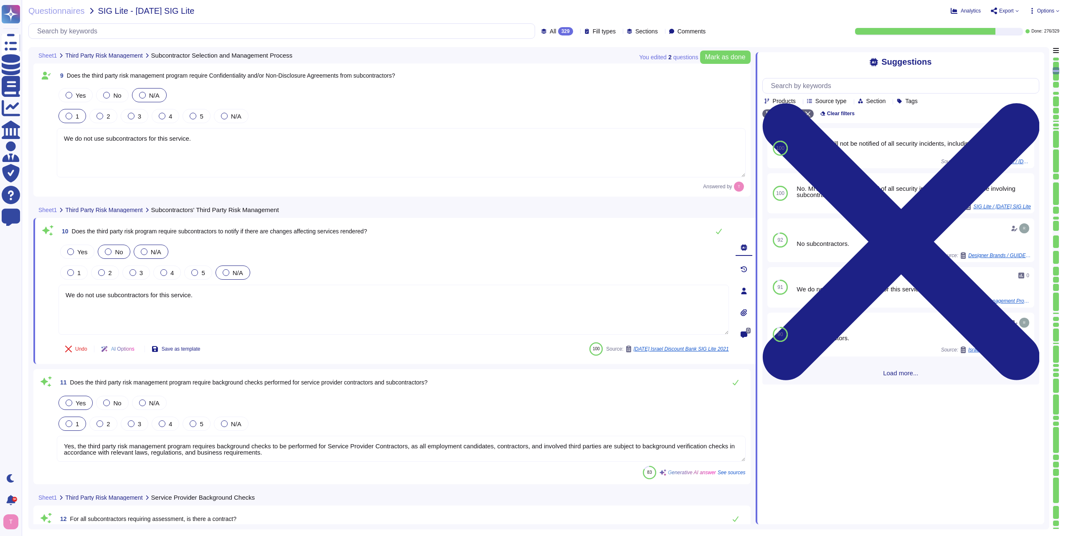
type textarea "We do not use subcontractors for this service."
click at [145, 251] on div at bounding box center [144, 252] width 7 height 7
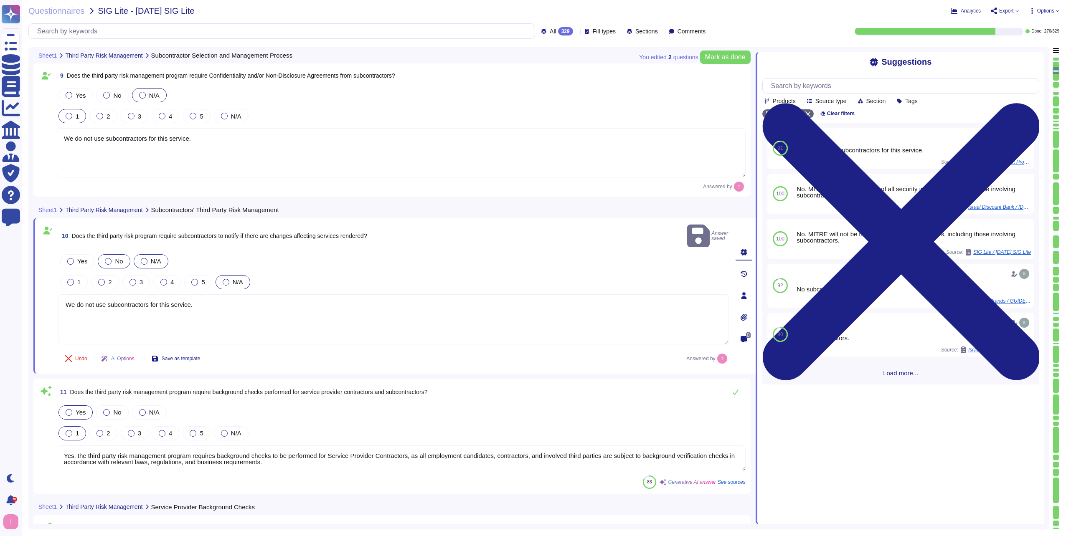
click at [143, 258] on div at bounding box center [144, 261] width 7 height 7
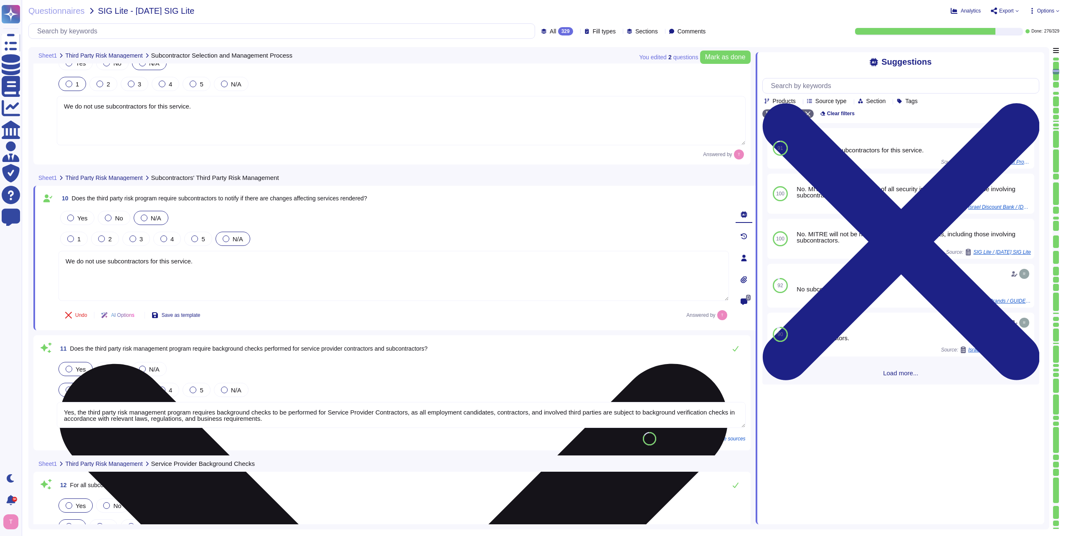
type textarea "Lo Ipsumdo, si amet consectetur adipisc elitsedd ei tempori utl etdoloremagn al…"
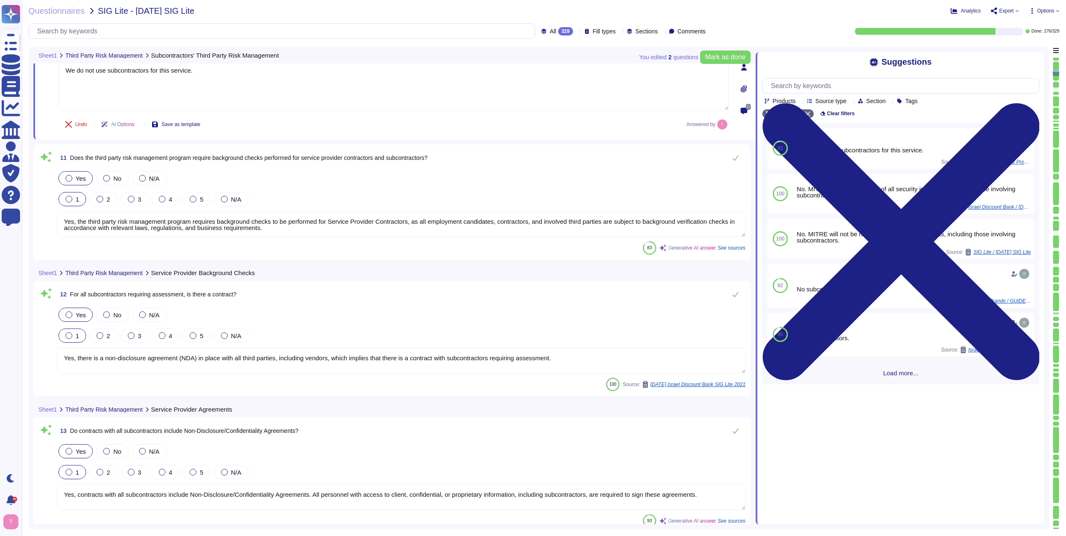
scroll to position [1283, 0]
drag, startPoint x: 283, startPoint y: 227, endPoint x: 45, endPoint y: 219, distance: 238.7
click at [45, 219] on div "11 Does the third party risk management program require background checks perfo…" at bounding box center [391, 201] width 707 height 105
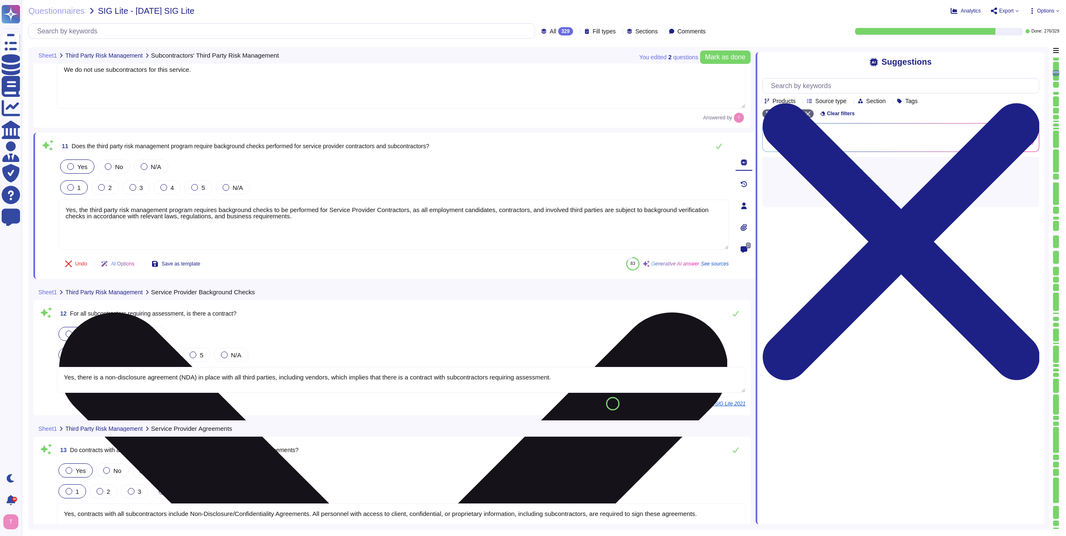
paste textarea "We do not use subcontractors for this service"
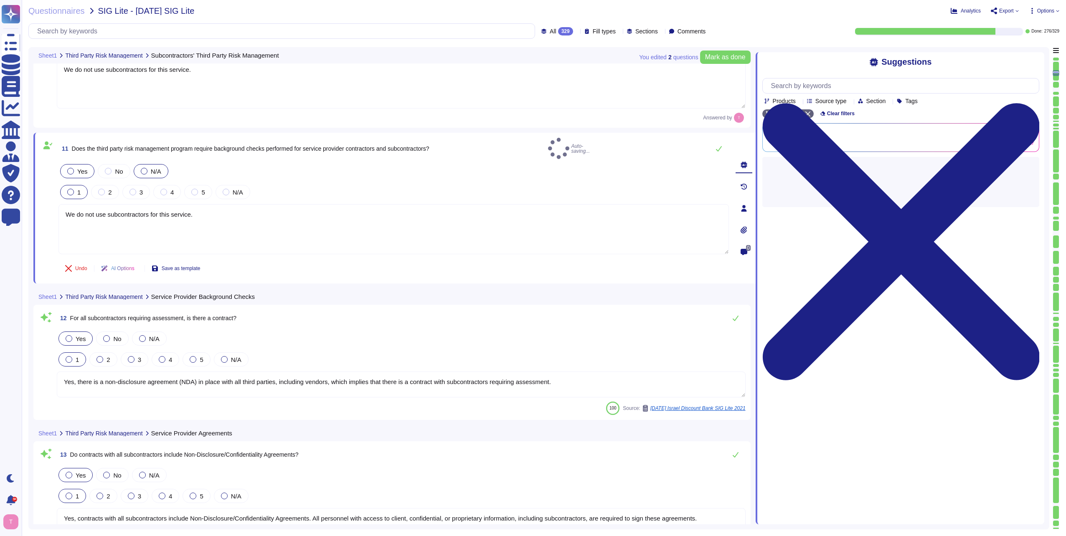
click at [142, 168] on div at bounding box center [144, 171] width 7 height 7
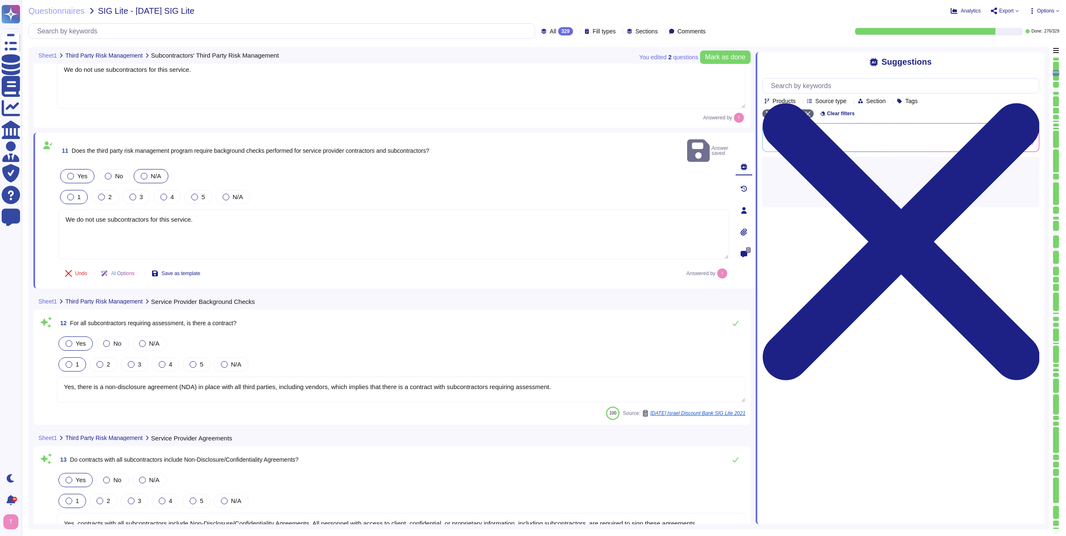
click at [141, 173] on div at bounding box center [144, 176] width 7 height 7
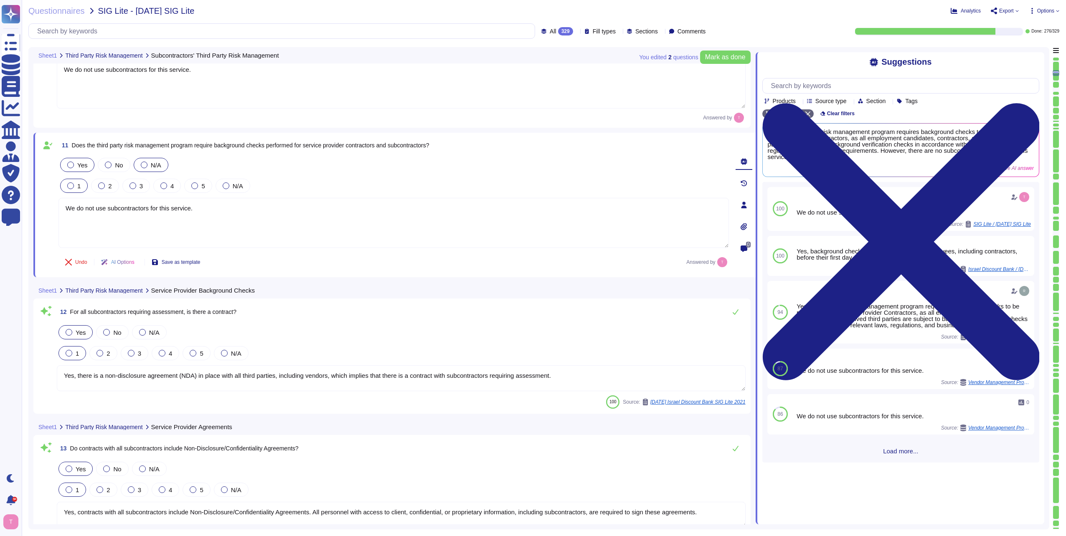
click at [71, 163] on div at bounding box center [70, 165] width 7 height 7
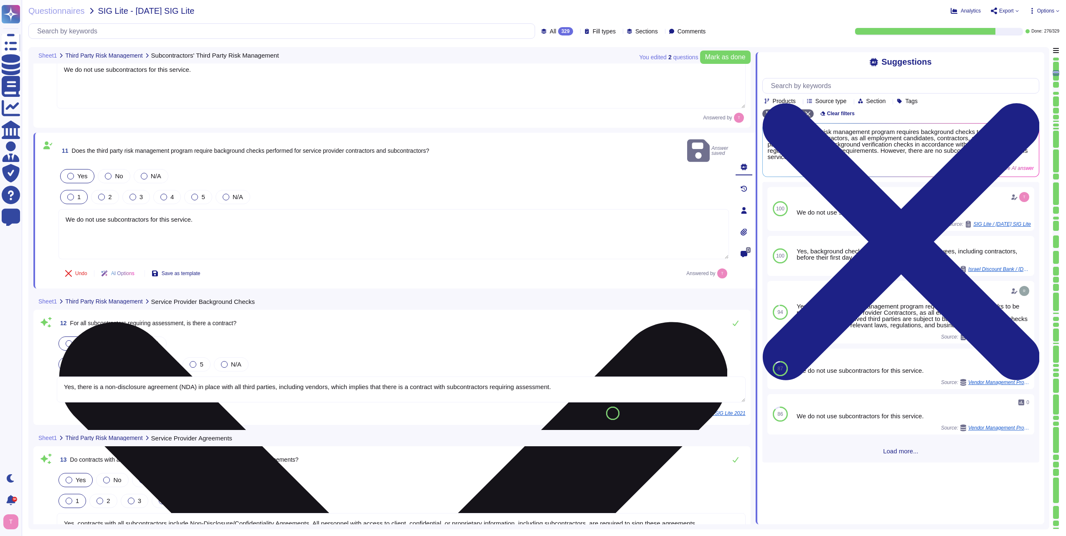
click at [66, 209] on textarea "We do not use subcontractors for this service." at bounding box center [393, 234] width 671 height 50
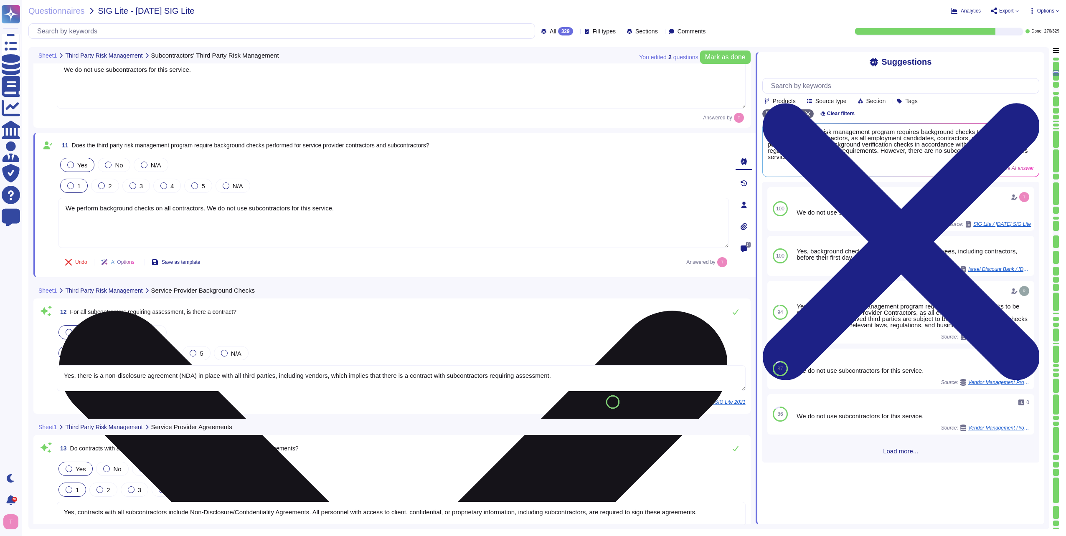
type textarea "We perform background checks on all contractors. We do not use subcontractors f…"
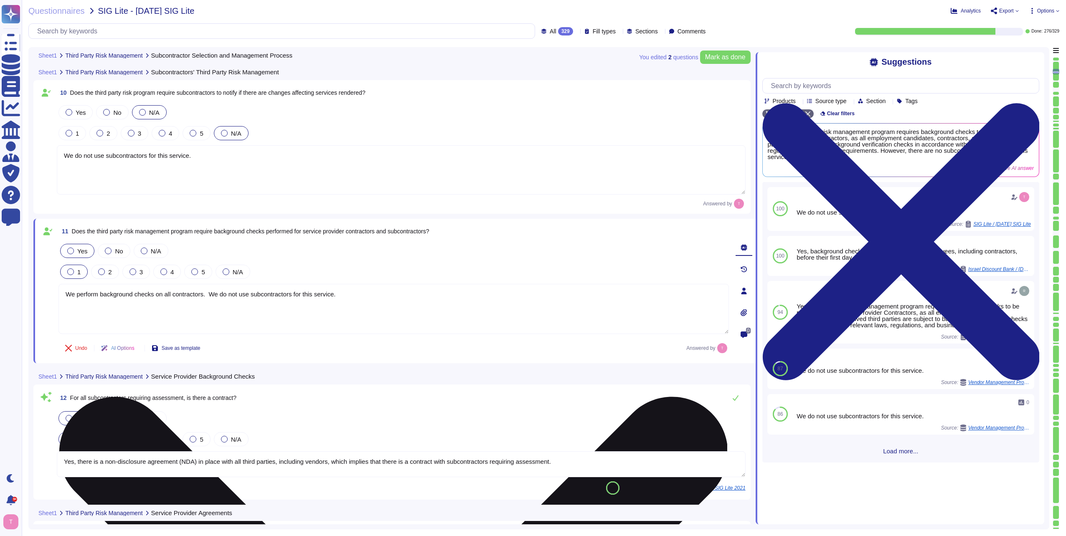
type textarea "We do not use subcontractors for this service."
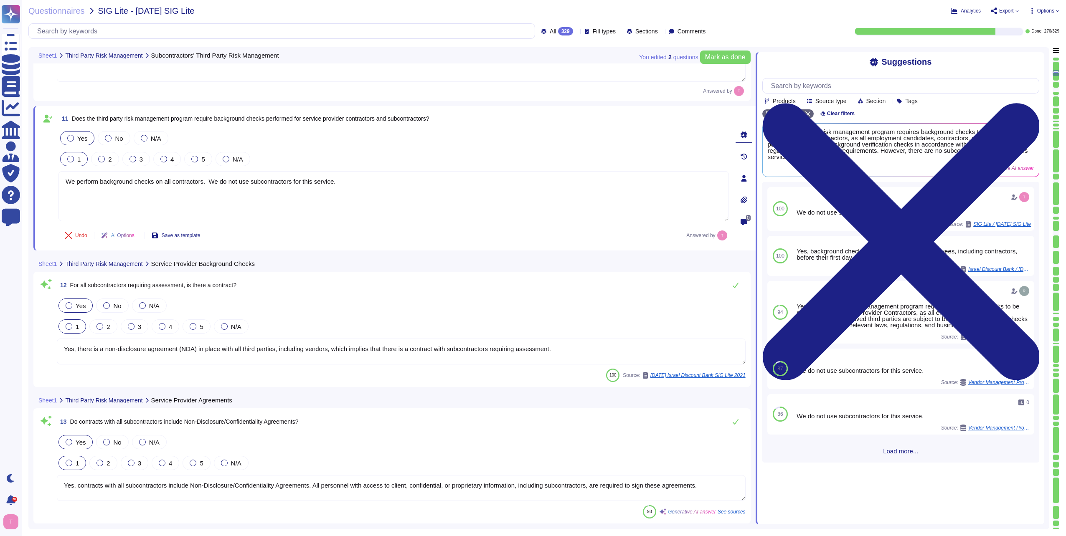
scroll to position [1278, 0]
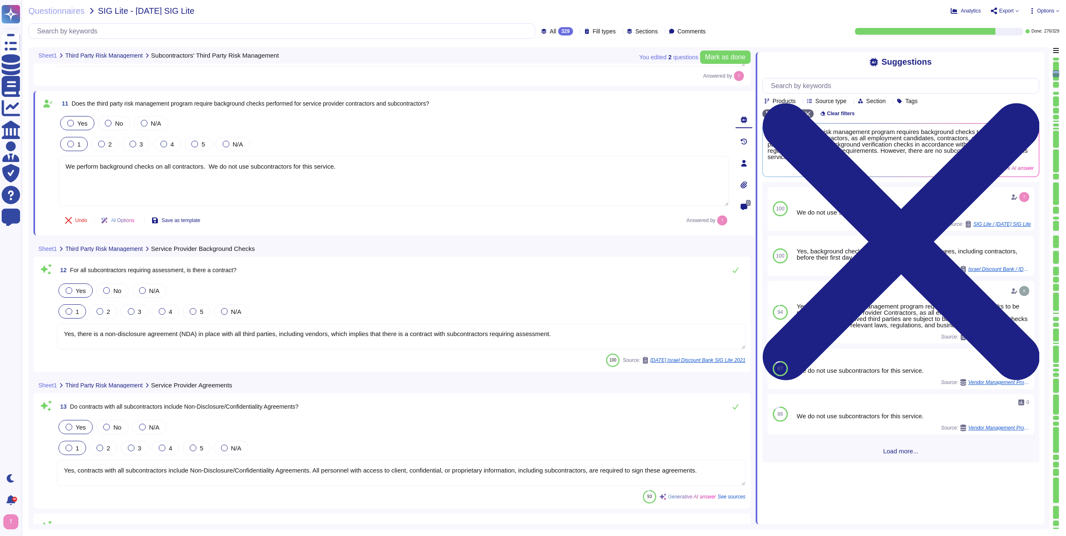
type textarea "Obligations which apply but may not be limited to: o Obligation not to disclose…"
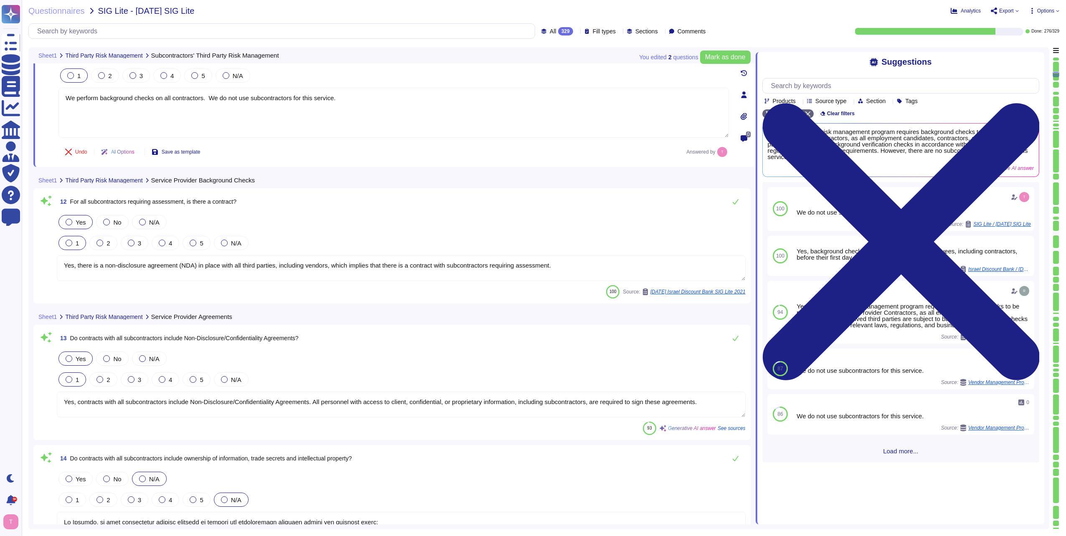
scroll to position [1362, 0]
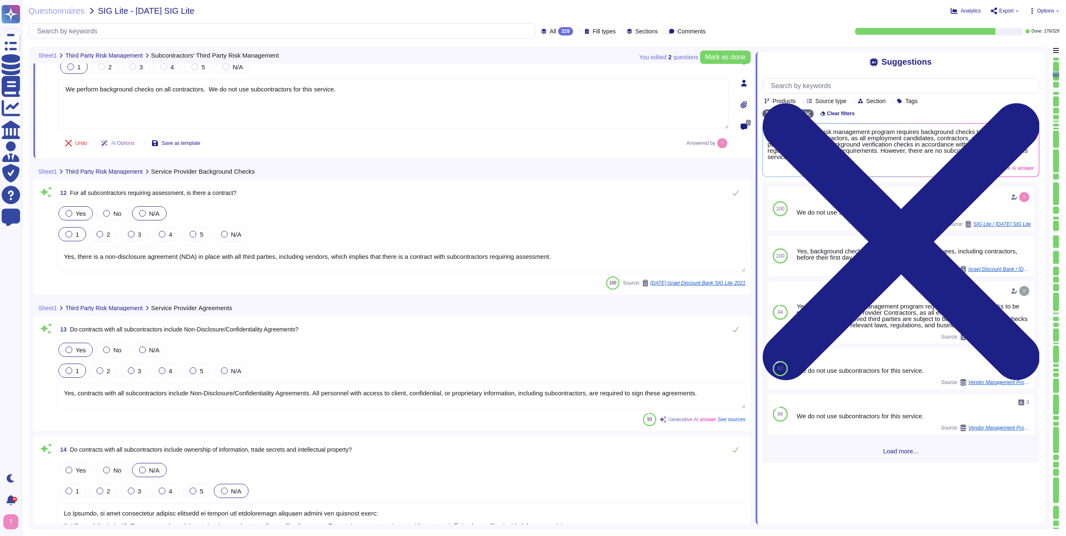
type textarea "We perform background checks on all contractors. We do not use subcontractors f…"
click at [142, 210] on div at bounding box center [142, 213] width 7 height 7
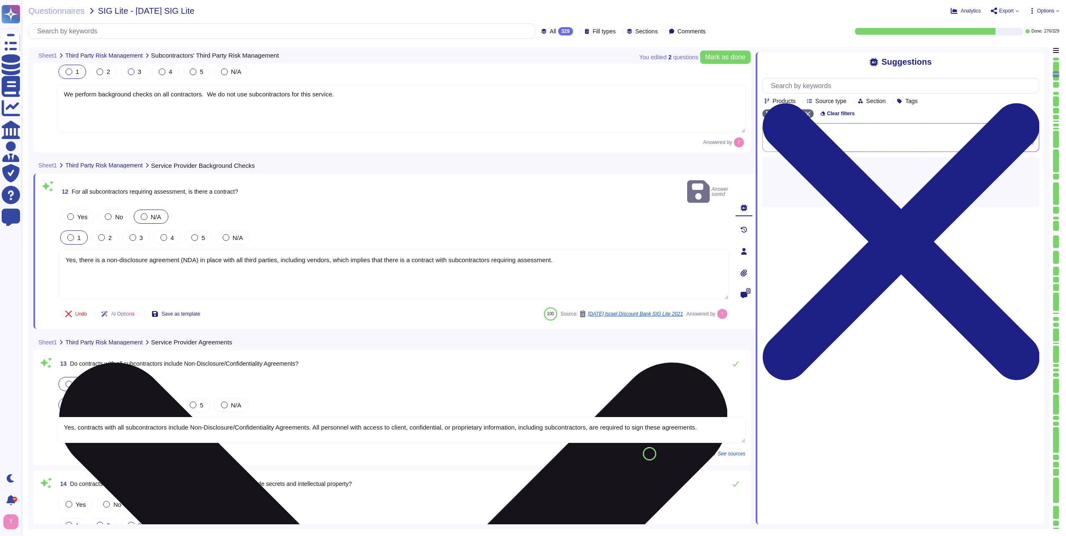
click at [561, 250] on textarea "Yes, there is a non-disclosure agreement (NDA) in place with all third parties,…" at bounding box center [393, 275] width 671 height 50
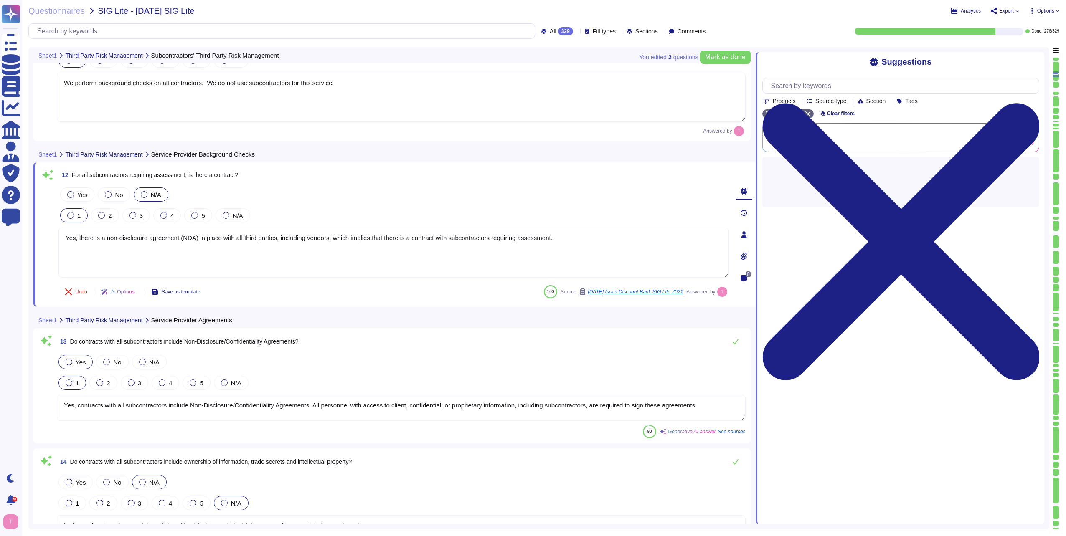
drag, startPoint x: 558, startPoint y: 236, endPoint x: 38, endPoint y: 233, distance: 519.8
click at [38, 233] on div "12 For all subcontractors requiring assessment, is there a contract? Yes No N/A…" at bounding box center [394, 235] width 722 height 145
paste textarea "We do not use subcontractors for this service"
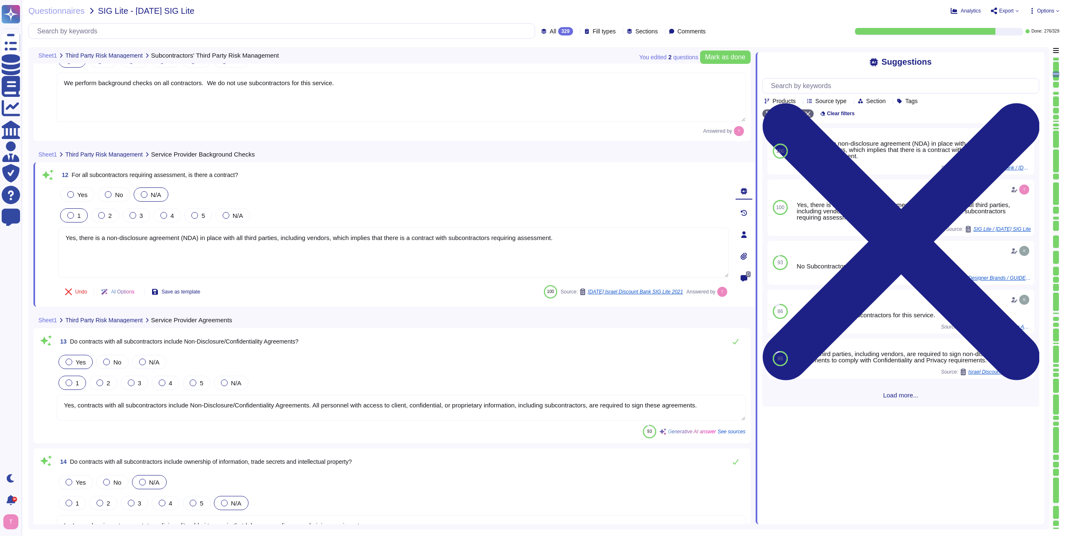
type textarea "We do not use subcontractors for this service."
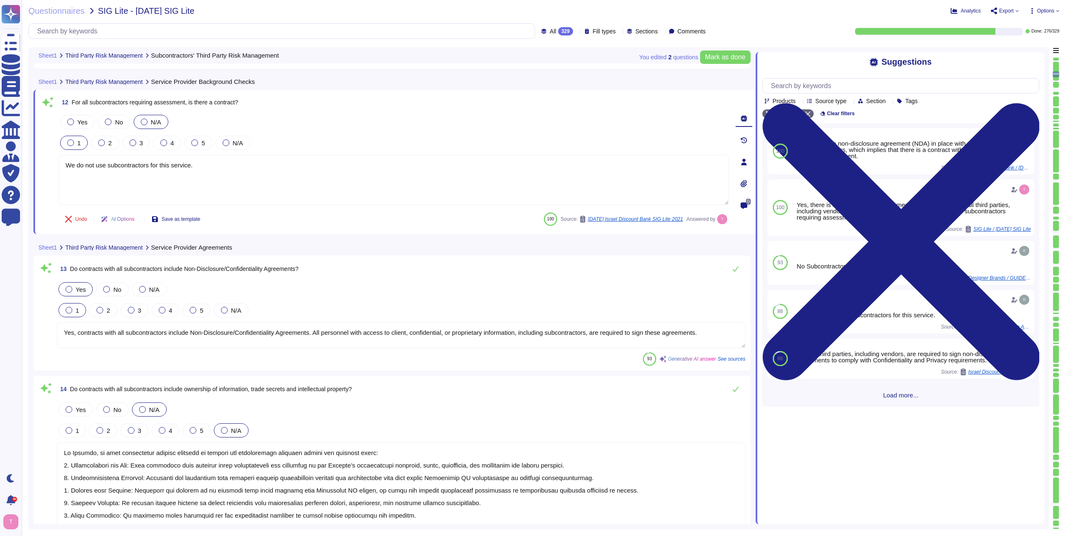
type textarea "No. MITRE will not be notified of all security incidents, including those invol…"
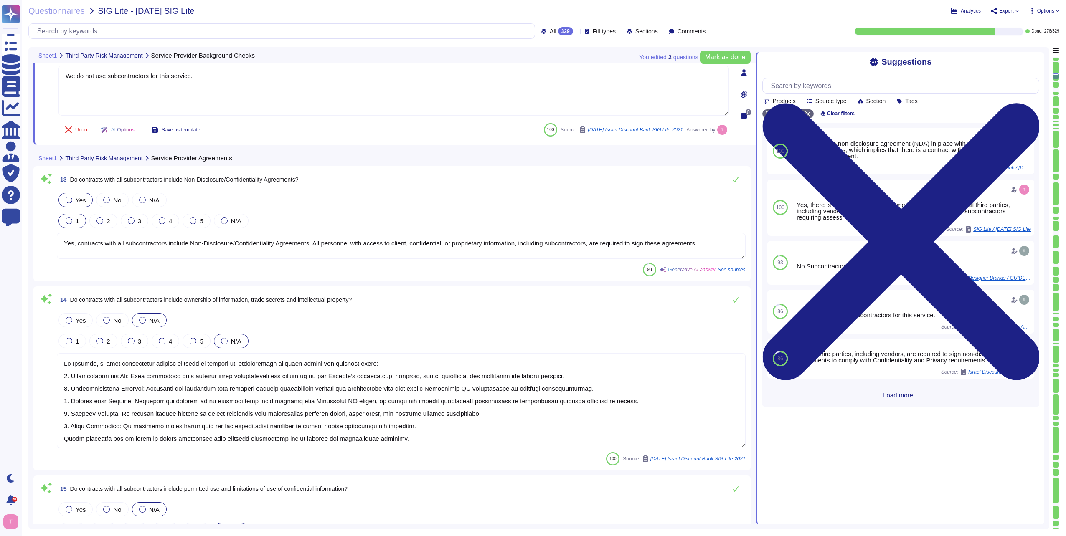
scroll to position [1529, 0]
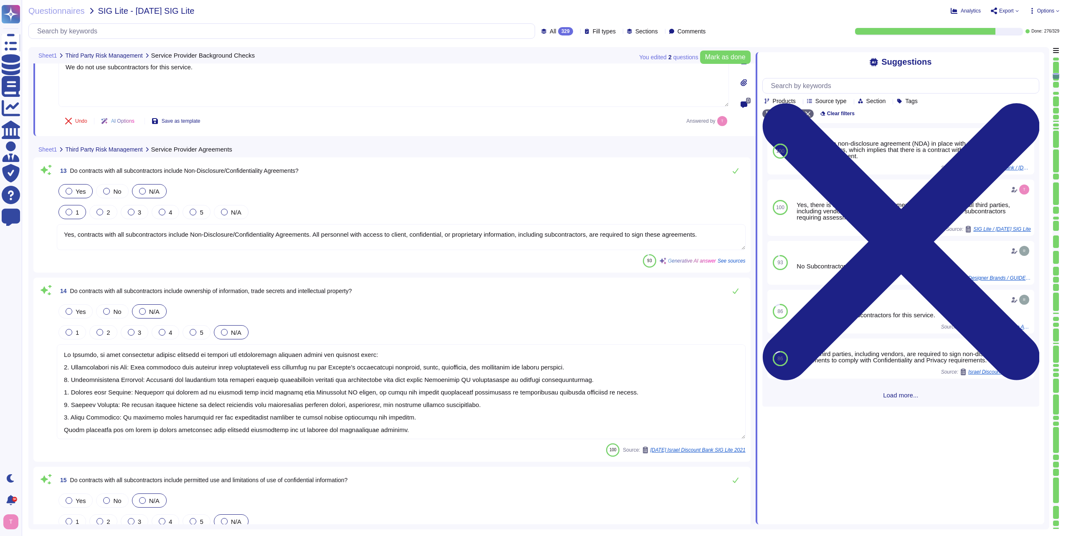
type textarea "We do not use subcontractors for this service."
click at [143, 188] on div at bounding box center [142, 191] width 7 height 7
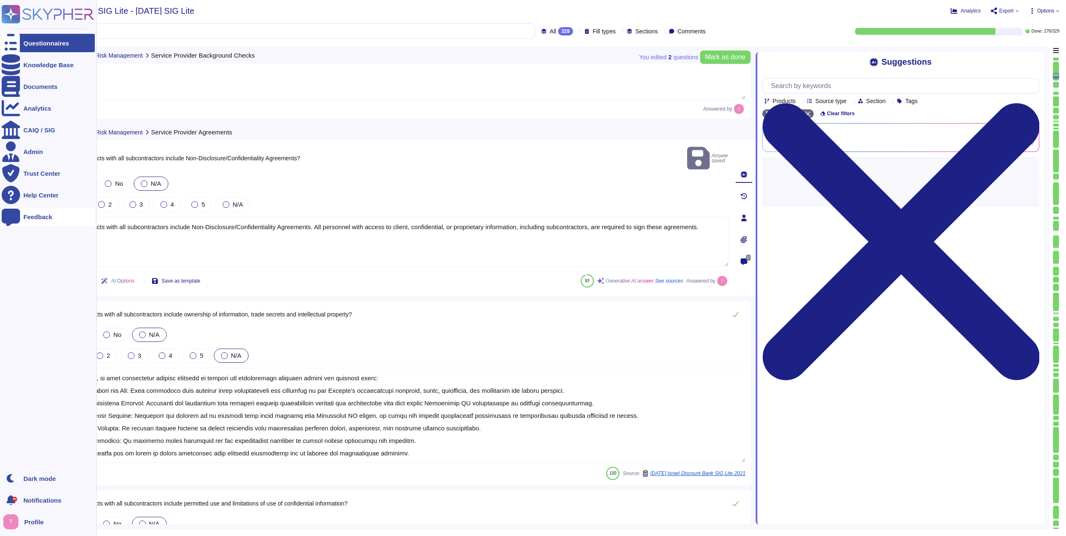
drag, startPoint x: 703, startPoint y: 216, endPoint x: 16, endPoint y: 215, distance: 686.9
click at [16, 215] on div "Questionnaires Knowledge Base Documents Analytics CAIQ / SIG Admin Trust Center…" at bounding box center [533, 268] width 1066 height 536
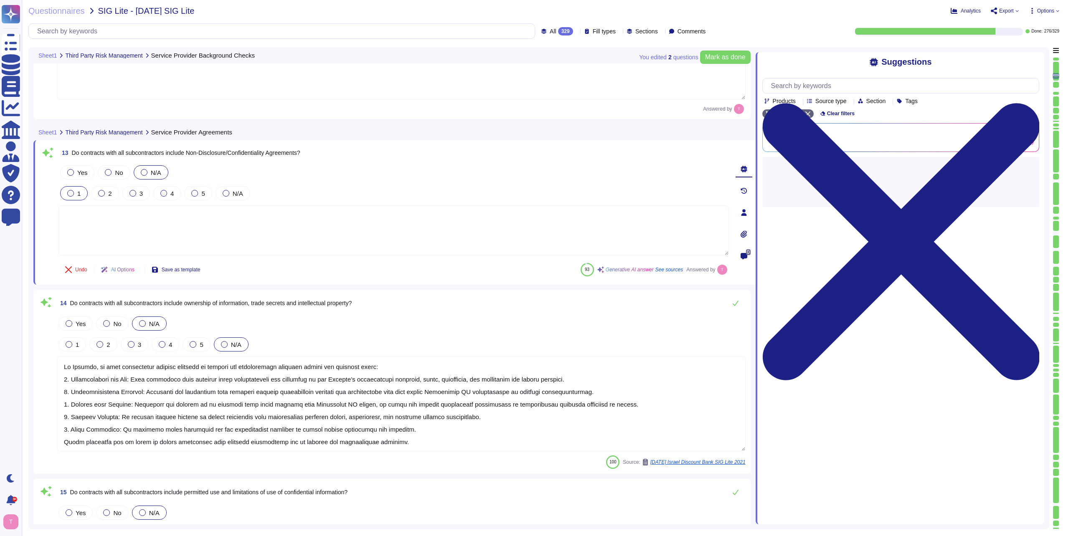
paste textarea "We do not use subcontractors for this service."
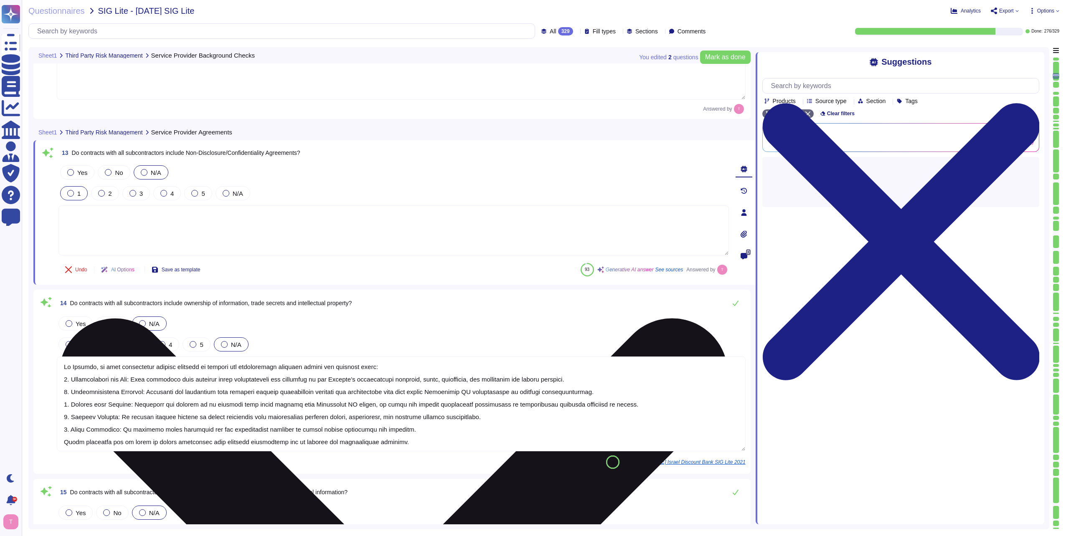
type textarea "We do not use subcontractors for this service."
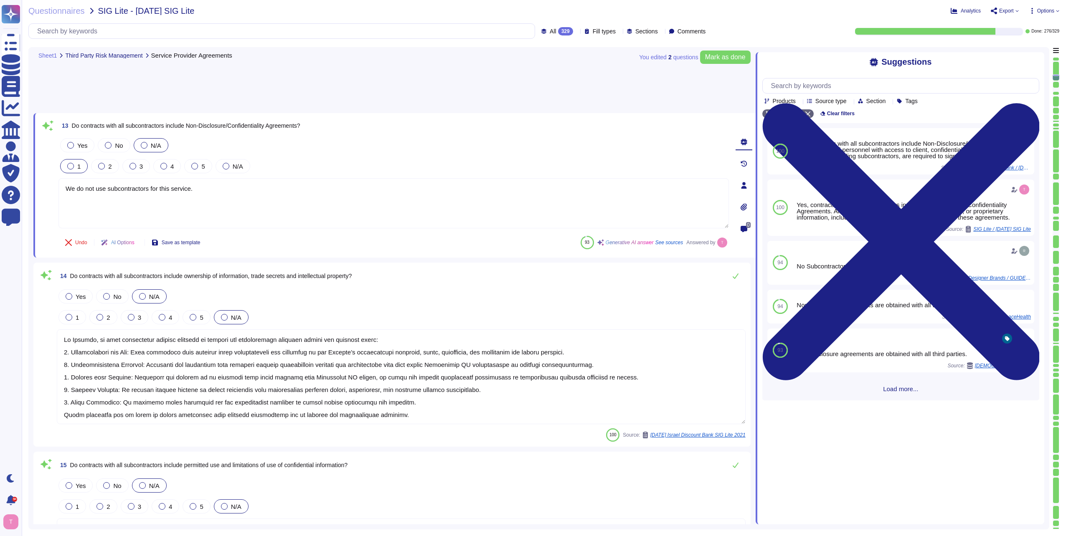
scroll to position [1654, 0]
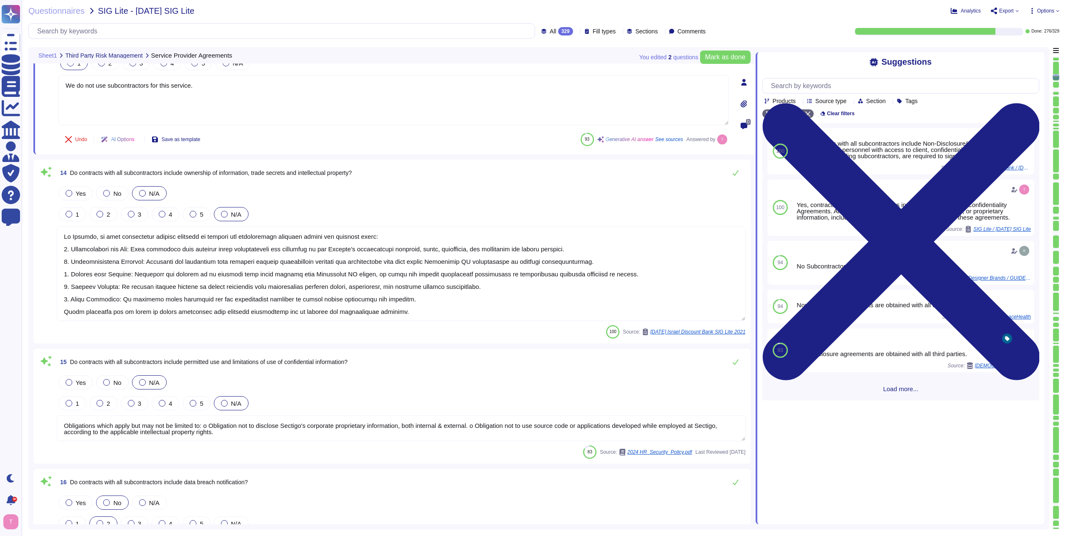
type textarea "No. We do not use subcontractors for this service. Sectigo’s employees and clie…"
type textarea "We do not use subcontractors for this service."
click at [393, 315] on textarea at bounding box center [401, 273] width 689 height 95
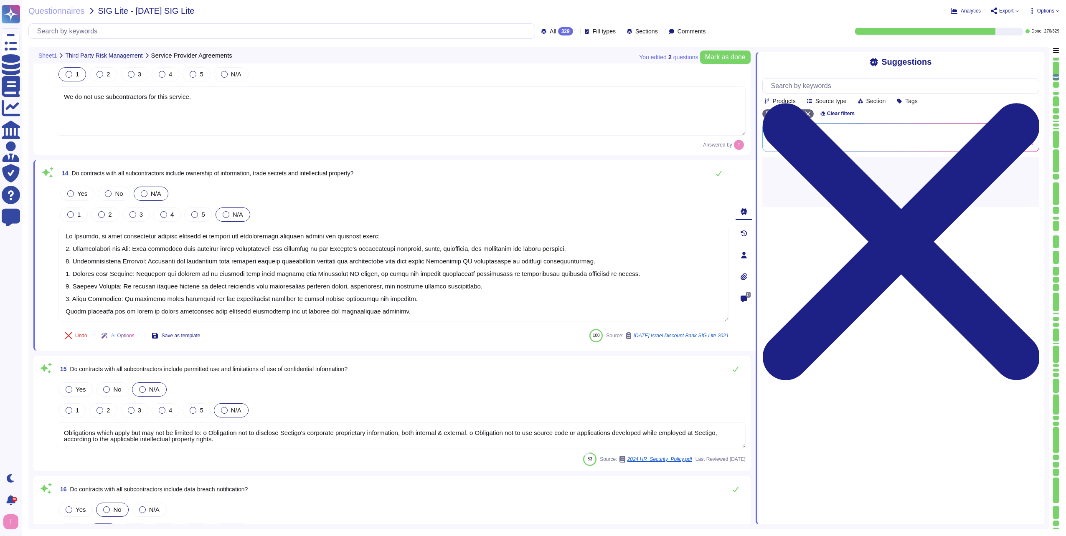
scroll to position [0, 0]
drag, startPoint x: 391, startPoint y: 307, endPoint x: 66, endPoint y: 194, distance: 344.1
click at [66, 194] on div "Yes No N/A 1 2 3 4 5 N/A" at bounding box center [393, 253] width 671 height 137
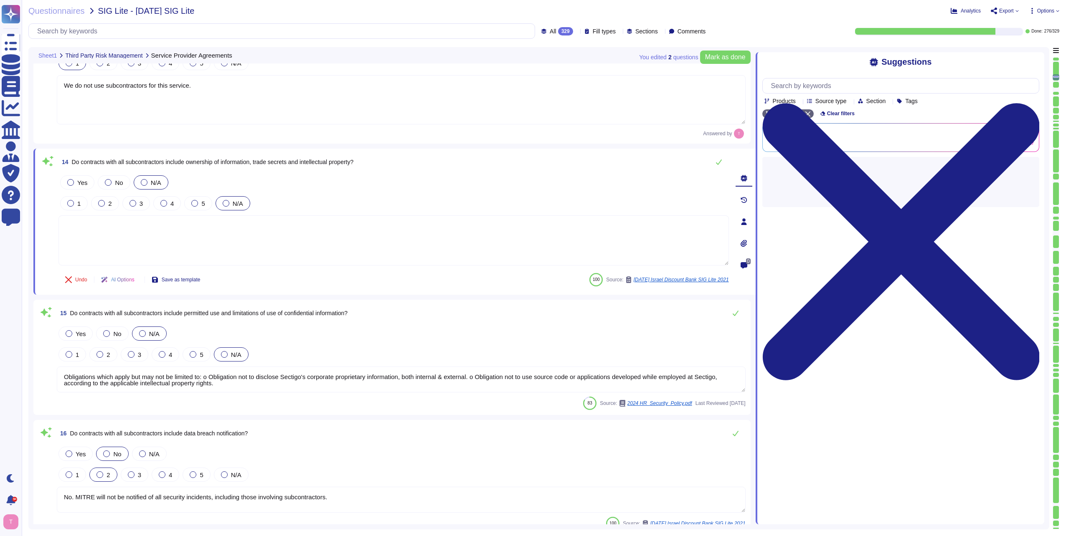
paste textarea "We do not use subcontractors for this service."
type textarea "We do not use subcontractors for this service."
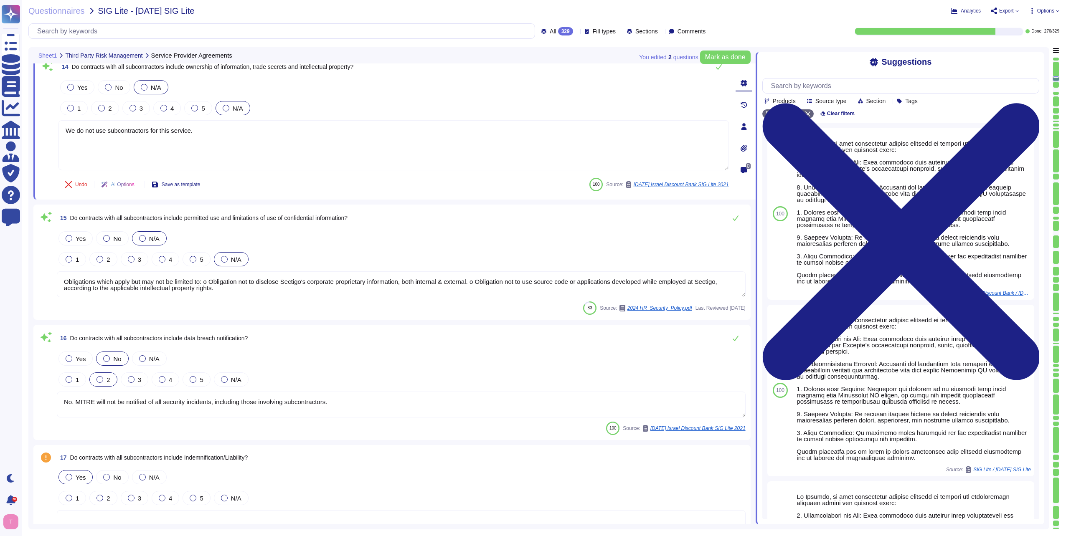
type textarea "No. MITRE will not be notified of all security incidents, including those invol…"
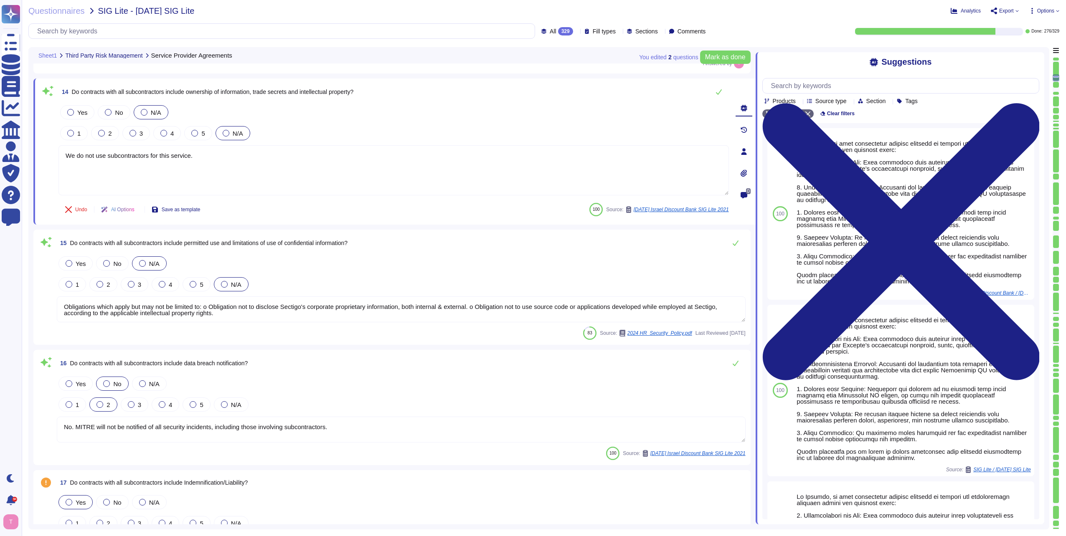
scroll to position [1738, 0]
type textarea "No. MITRE will not be notified of all security incidents, including those invol…"
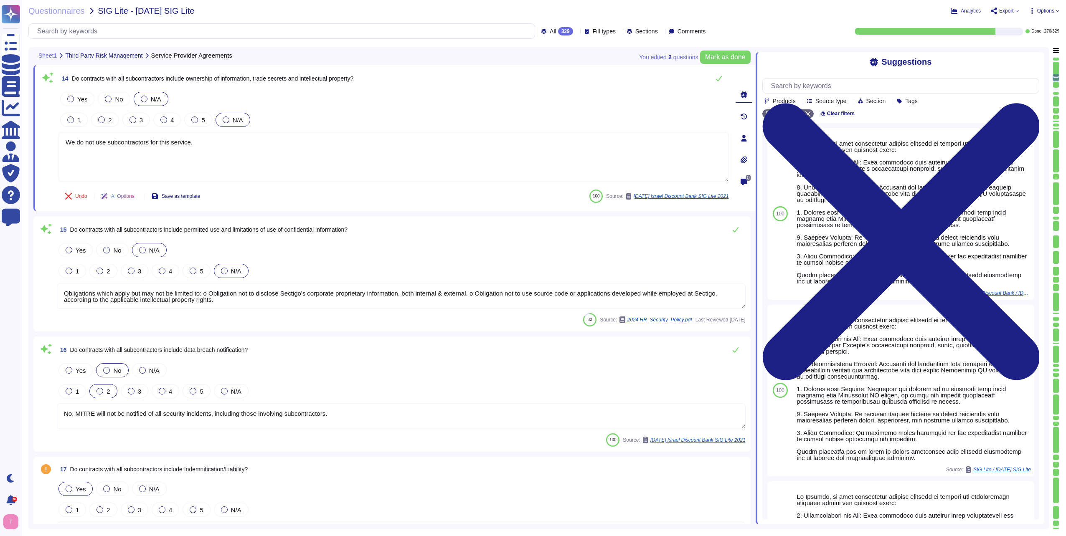
type textarea "We do not use subcontractors for this service."
click at [238, 300] on textarea "Obligations which apply but may not be limited to: o Obligation not to disclose…" at bounding box center [401, 296] width 689 height 26
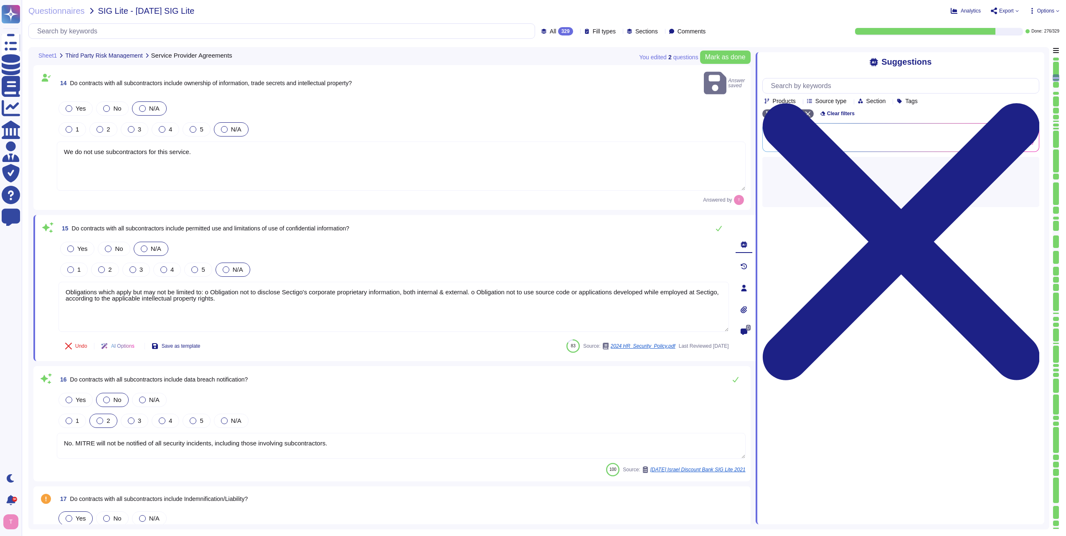
drag, startPoint x: 252, startPoint y: 287, endPoint x: 48, endPoint y: 274, distance: 205.1
click at [48, 274] on div "15 Do contracts with all subcontractors include permitted use and limitations o…" at bounding box center [384, 288] width 689 height 136
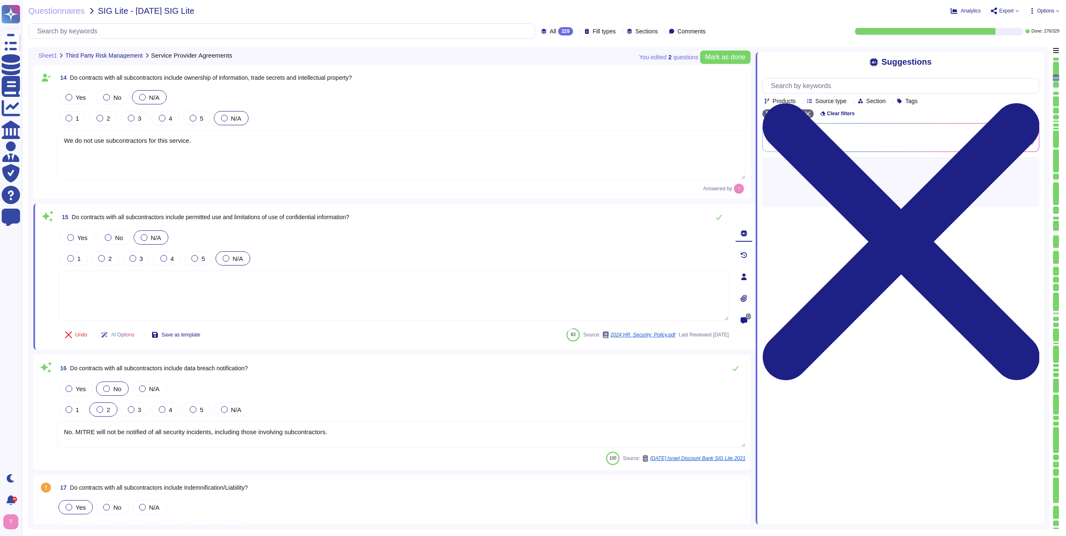
paste textarea "We do not use subcontractors for this service."
type textarea "We do not use subcontractors for this service."
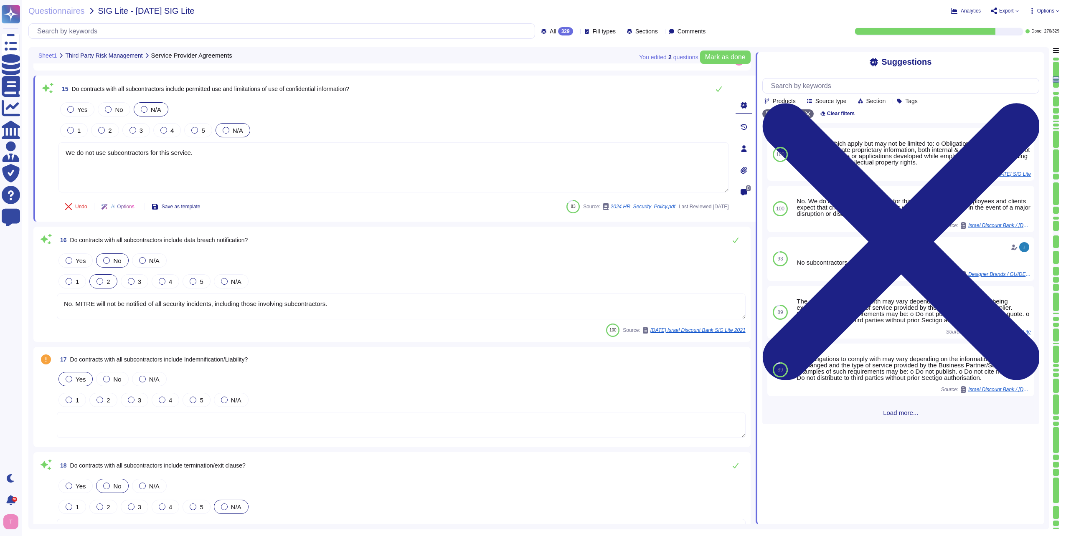
scroll to position [1905, 0]
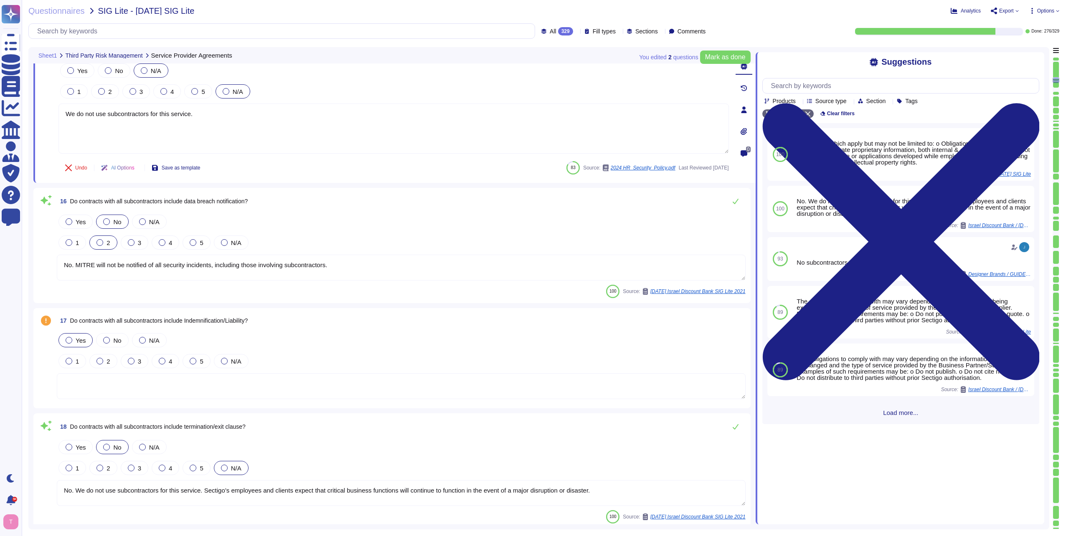
type textarea "Yes, the third-party risk management program includes owners assigned to mainta…"
type textarea "We do not use subcontractors for this service."
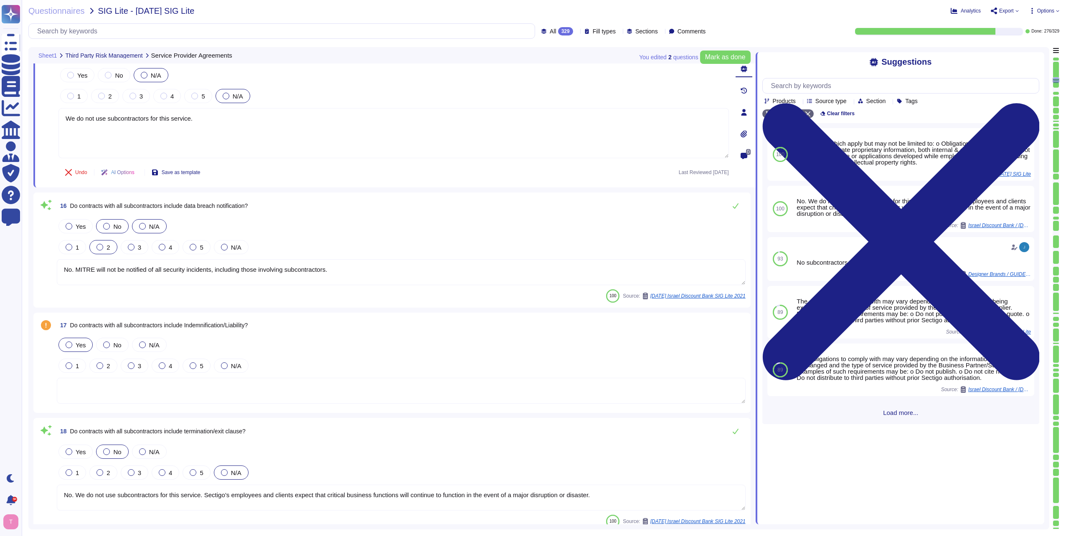
click at [142, 223] on div at bounding box center [142, 226] width 7 height 7
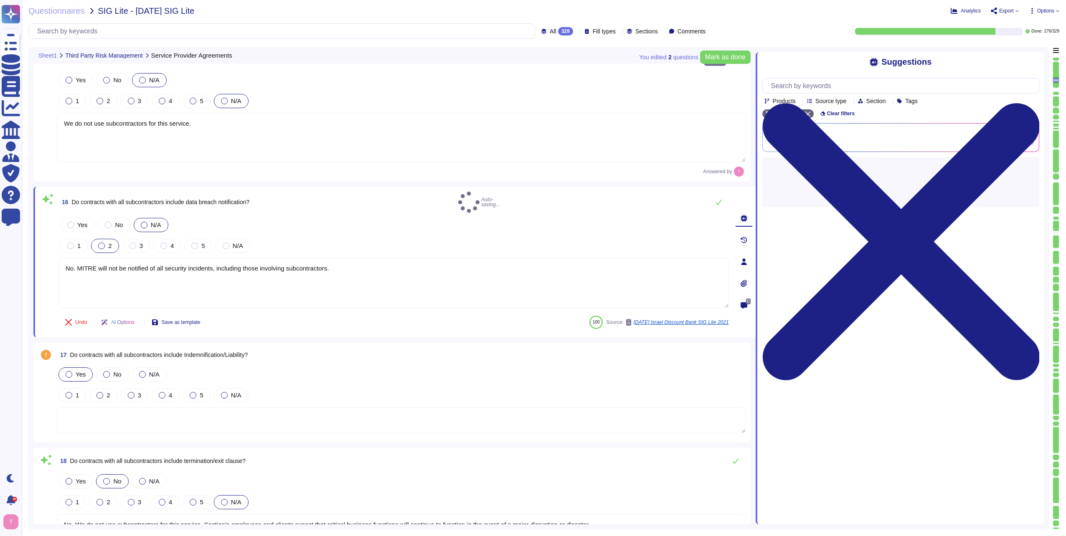
type textarea "Yes, the third-party risk management program includes owners assigned to mainta…"
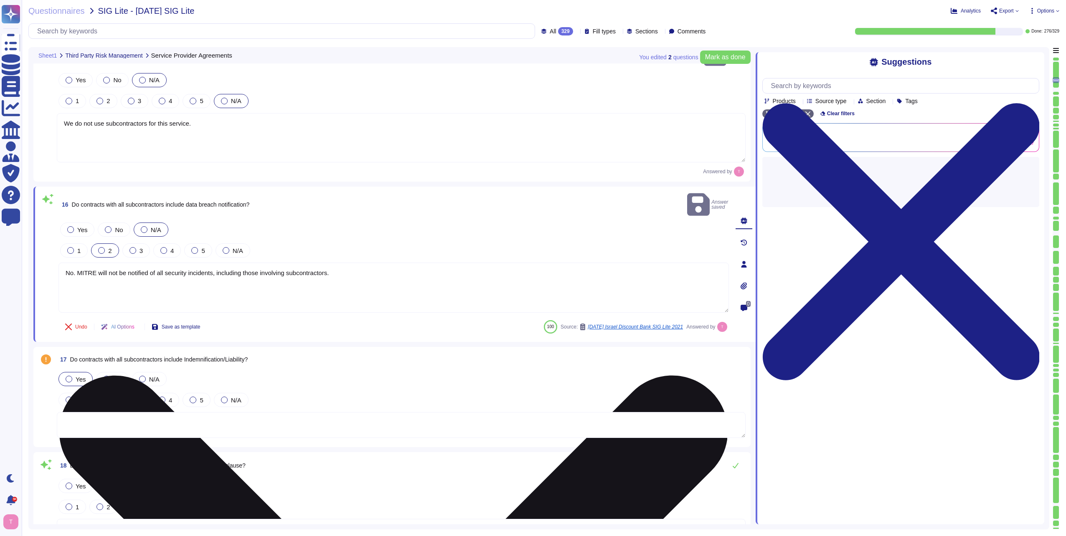
drag, startPoint x: 345, startPoint y: 253, endPoint x: 65, endPoint y: 245, distance: 280.0
click at [65, 263] on textarea "No. MITRE will not be notified of all security incidents, including those invol…" at bounding box center [393, 288] width 671 height 50
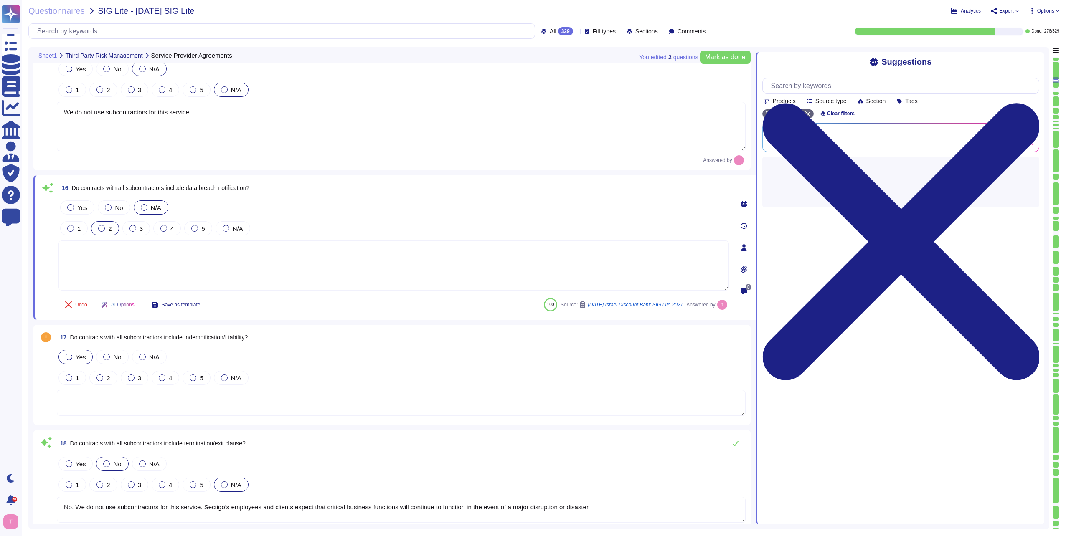
paste textarea "We do not use subcontractors for this service."
type textarea "We do not use subcontractors for this service."
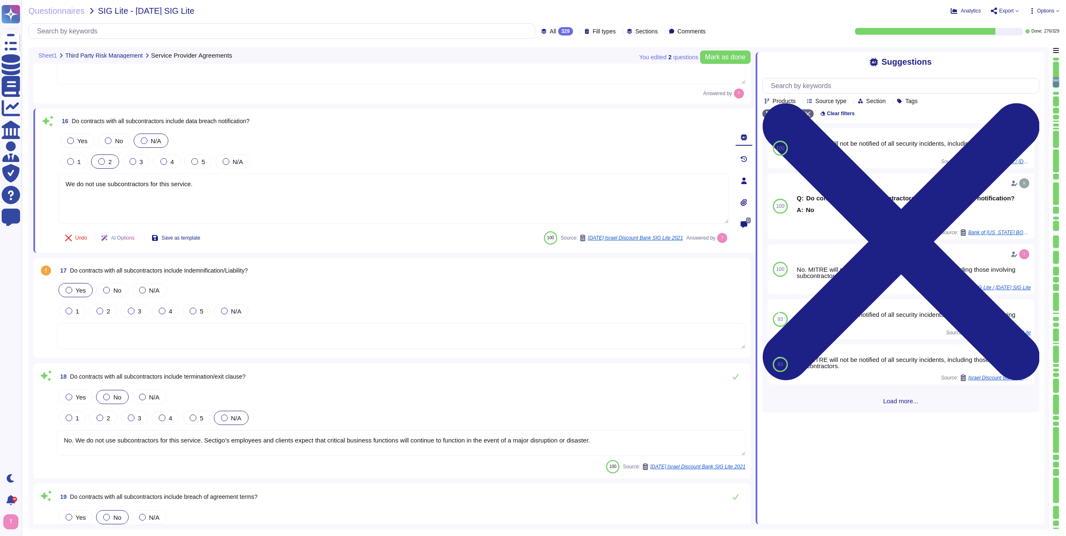
type textarea "Remediation reporting includes a process to capture, maintain, and track inform…"
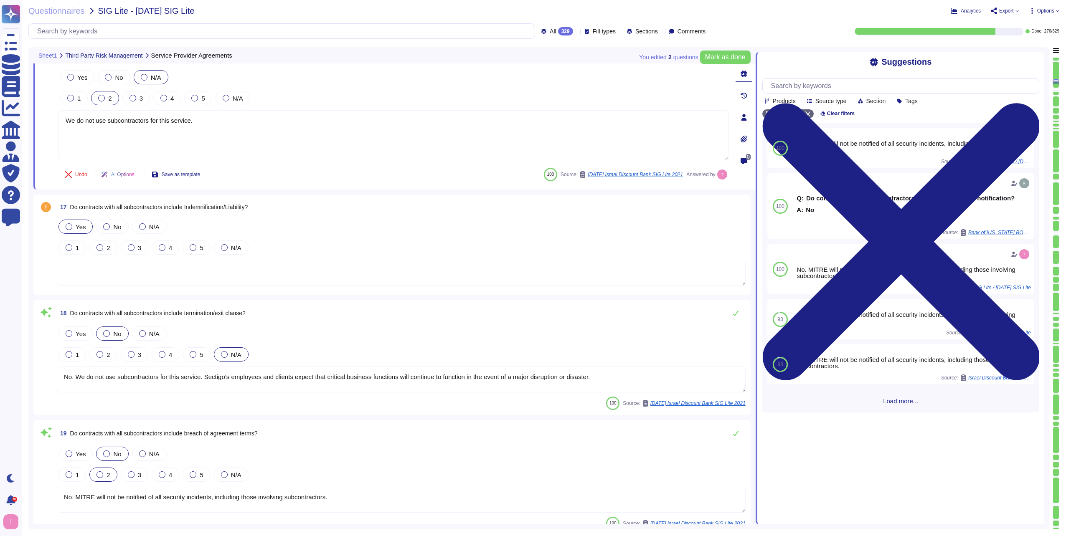
scroll to position [2072, 0]
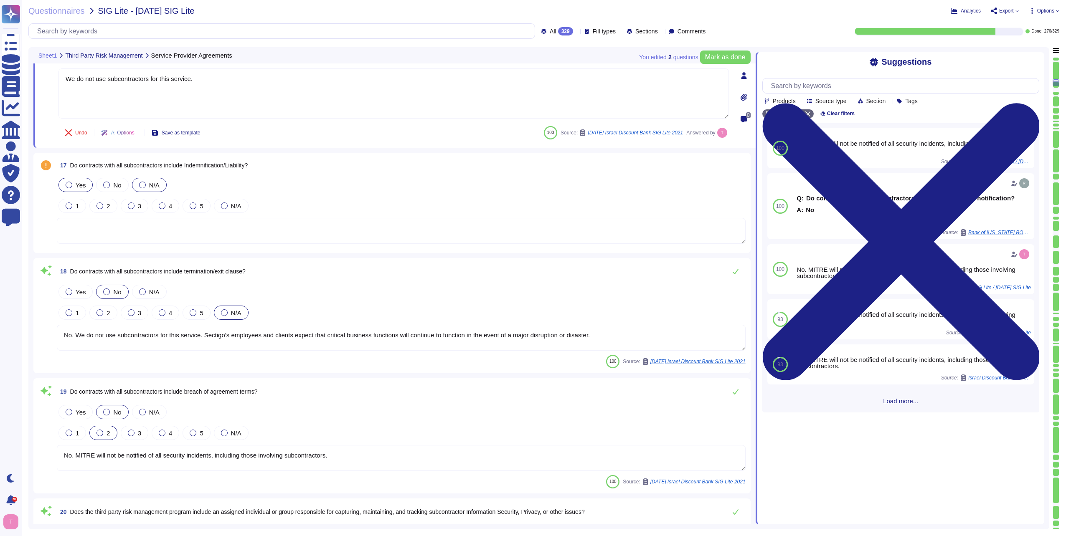
type textarea "We do not use subcontractors for this service."
click at [142, 185] on div at bounding box center [142, 185] width 7 height 7
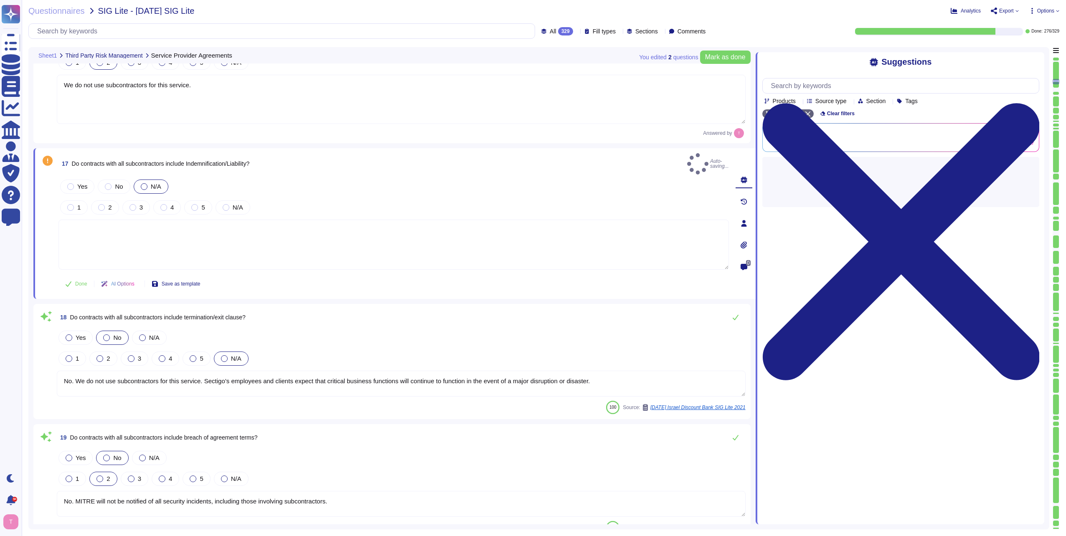
type textarea "Remediation reporting includes a process to capture, maintain, and track inform…"
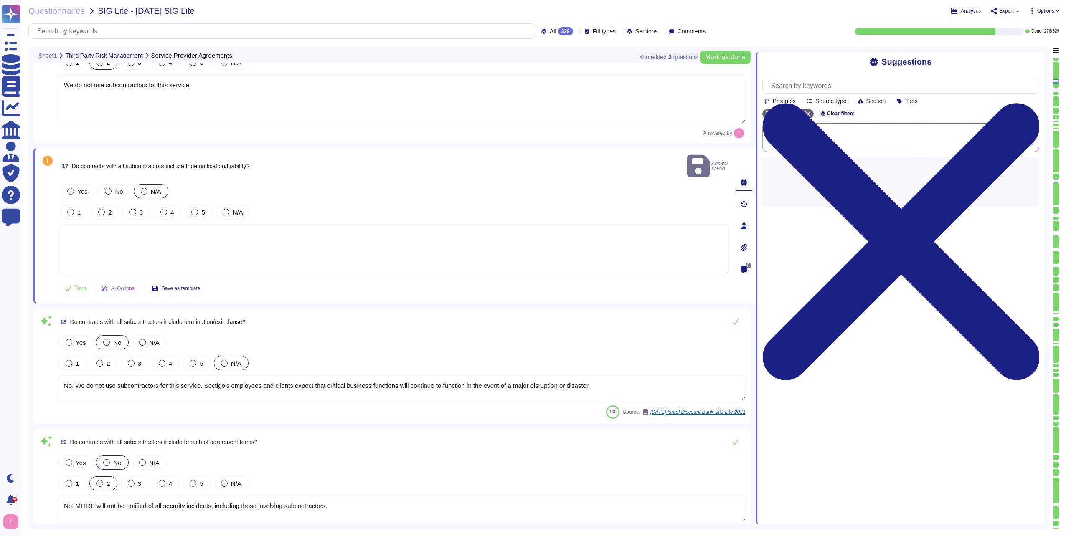
click at [155, 224] on textarea at bounding box center [393, 249] width 671 height 50
paste textarea "We do not use subcontractors for this service."
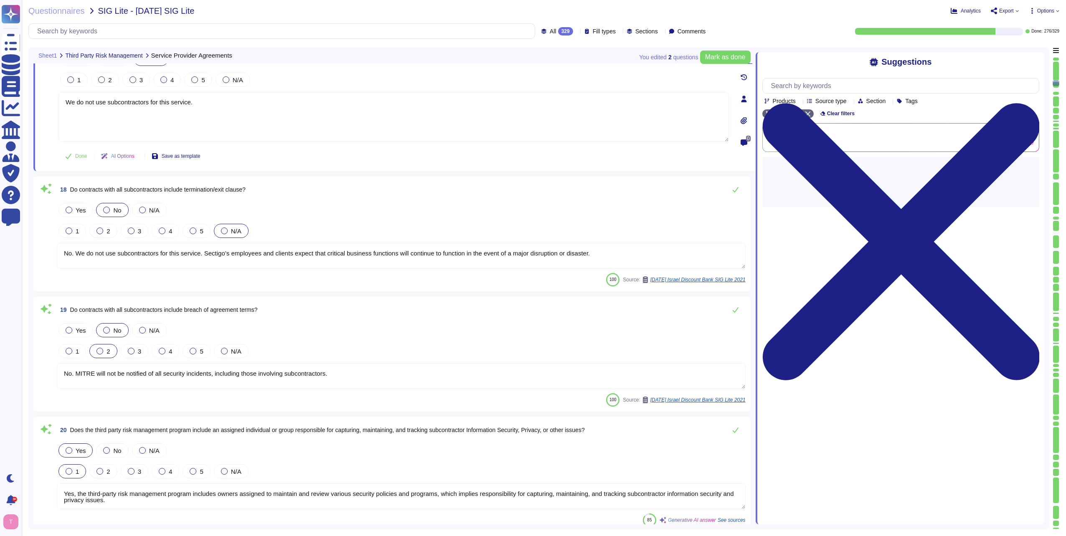
scroll to position [2197, 0]
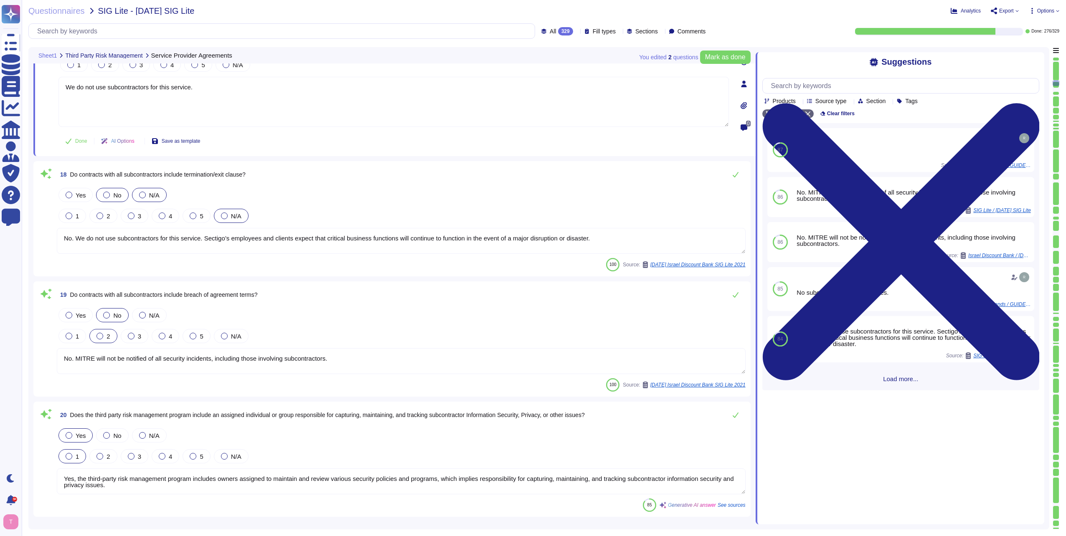
type textarea "We do not use subcontractors for this service."
click at [140, 195] on div at bounding box center [142, 195] width 7 height 7
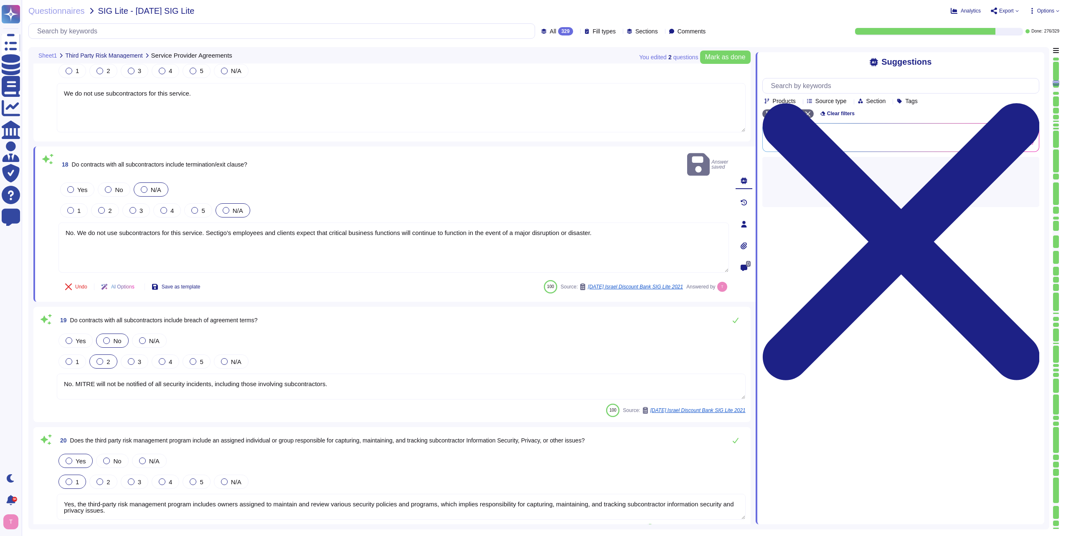
drag, startPoint x: 593, startPoint y: 212, endPoint x: 40, endPoint y: 229, distance: 553.9
click at [40, 229] on div "18 Do contracts with all subcontractors include termination/exit clause? Answer…" at bounding box center [394, 225] width 722 height 156
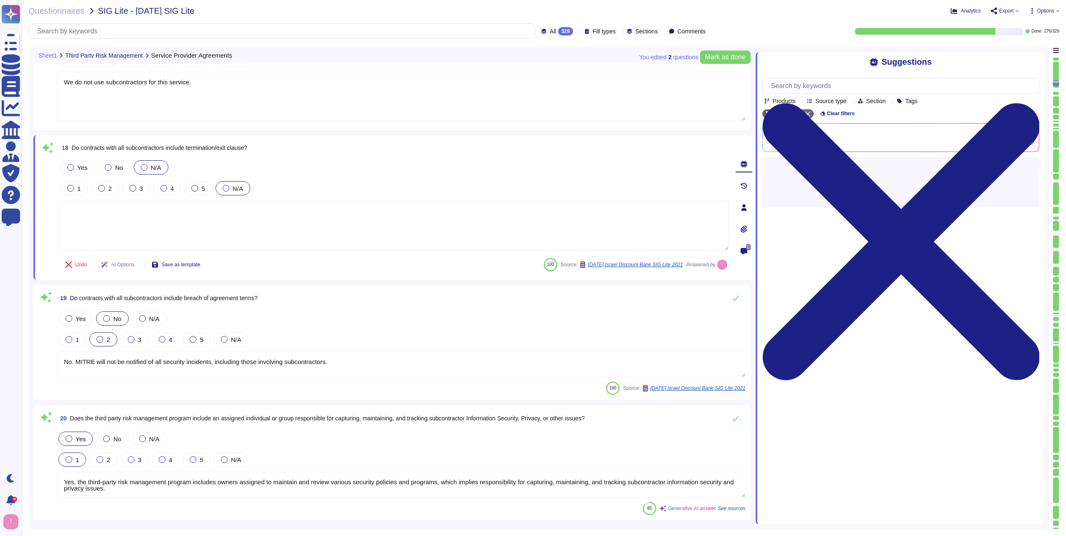
paste textarea "We do not use subcontractors for this service."
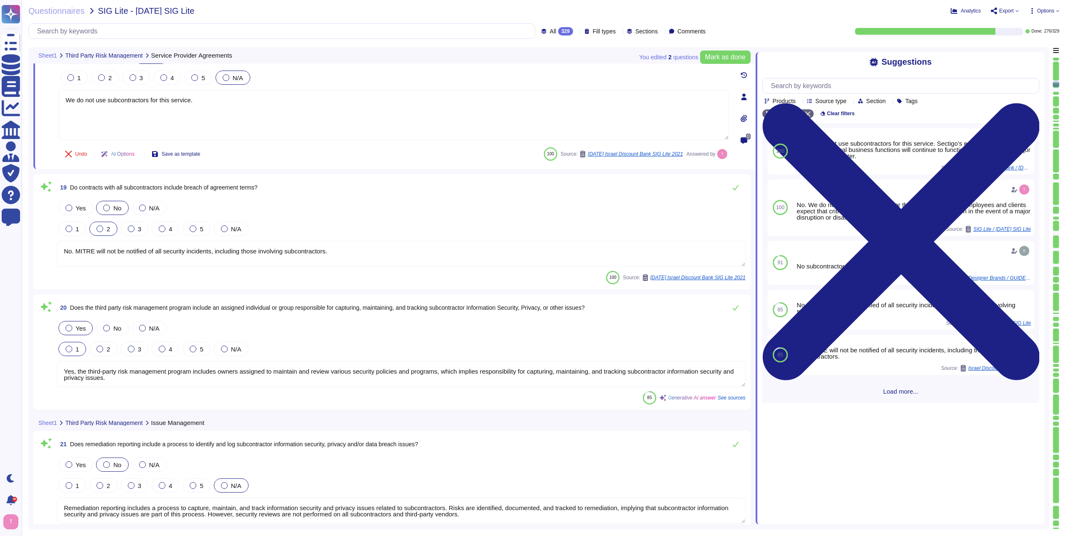
scroll to position [2323, 0]
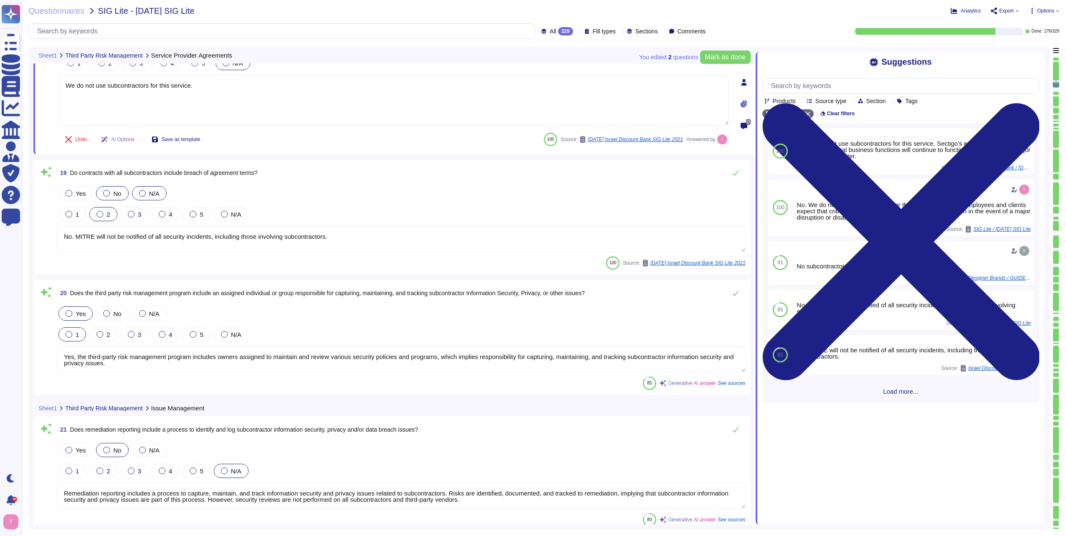
type textarea "We do not use subcontractors for this service."
click at [142, 191] on div at bounding box center [142, 193] width 7 height 7
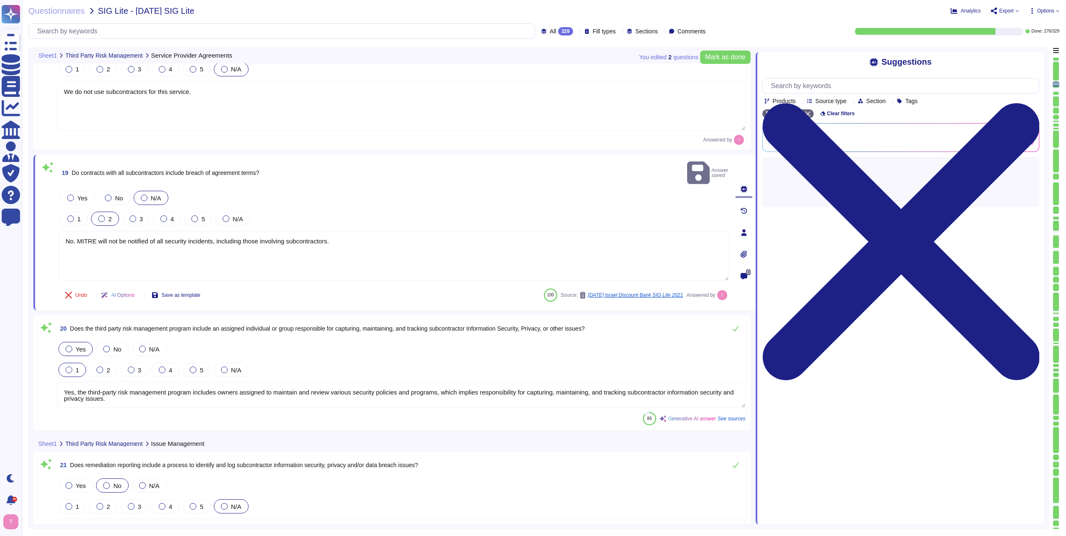
drag, startPoint x: 348, startPoint y: 219, endPoint x: 41, endPoint y: 217, distance: 307.1
click at [41, 217] on div "19 Do contracts with all subcontractors include breach of agreement terms? Answ…" at bounding box center [384, 233] width 689 height 146
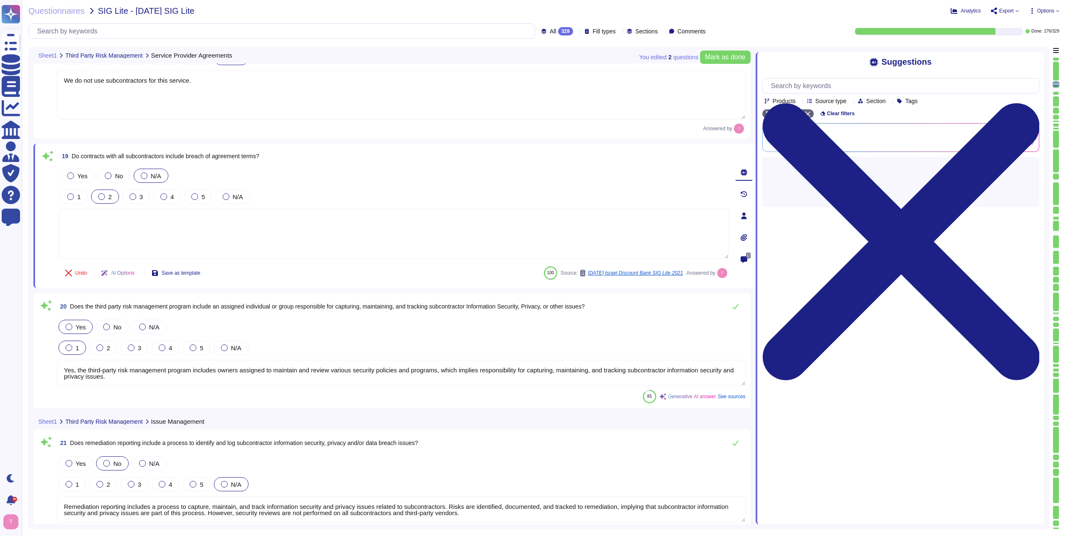
paste textarea "We do not use subcontractors for this service."
type textarea "We do not use subcontractors for this service."
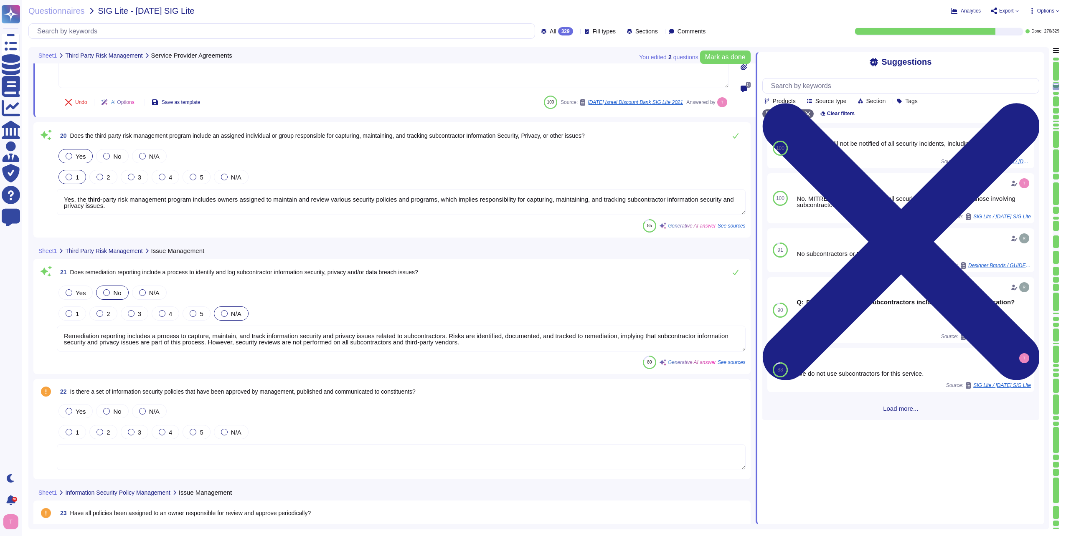
type textarea "Yes, responsibilities for asset protection and for carrying out specific inform…"
type textarea "We do not use subcontractors for this service."
